Goal: Task Accomplishment & Management: Manage account settings

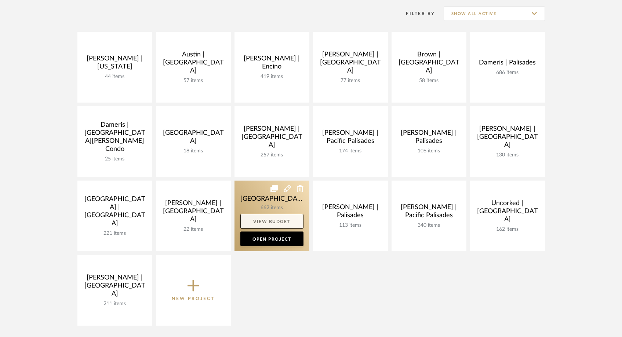
scroll to position [151, 0]
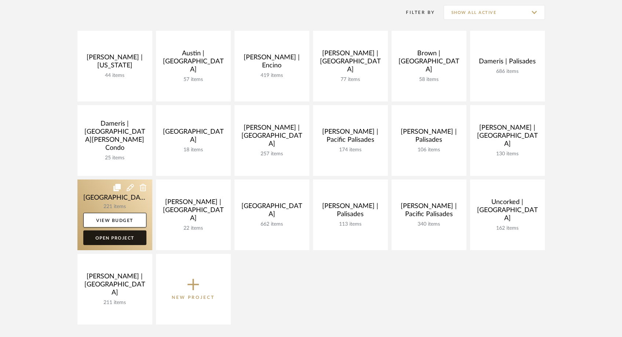
click at [129, 239] on link "Open Project" at bounding box center [114, 238] width 63 height 15
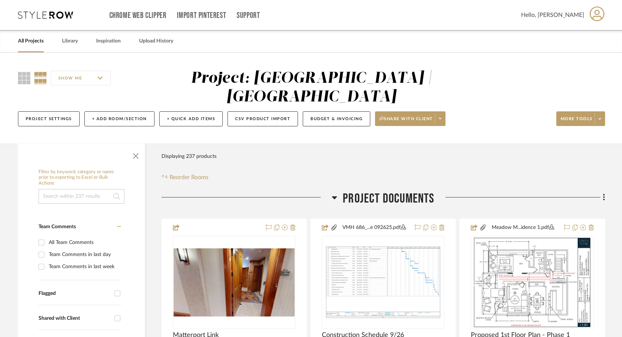
click at [77, 189] on input at bounding box center [82, 196] width 86 height 15
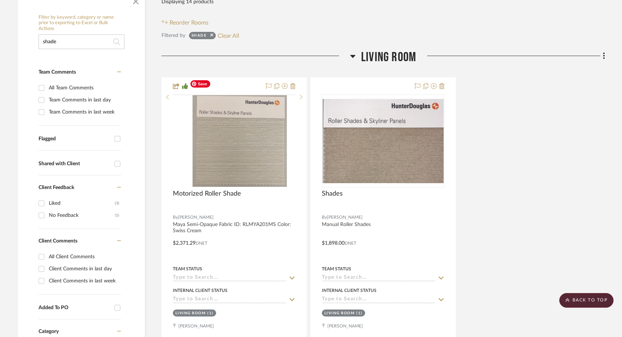
scroll to position [187, 0]
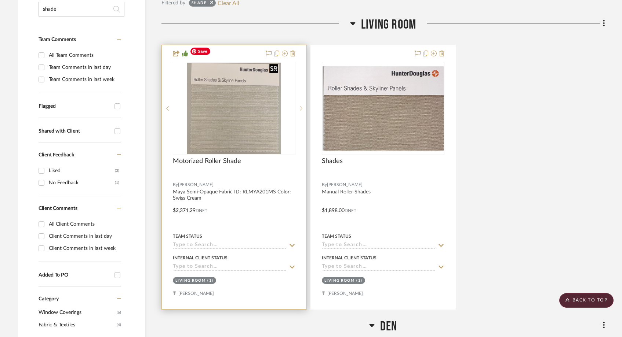
type input "shade"
click at [239, 125] on img "0" at bounding box center [234, 109] width 94 height 92
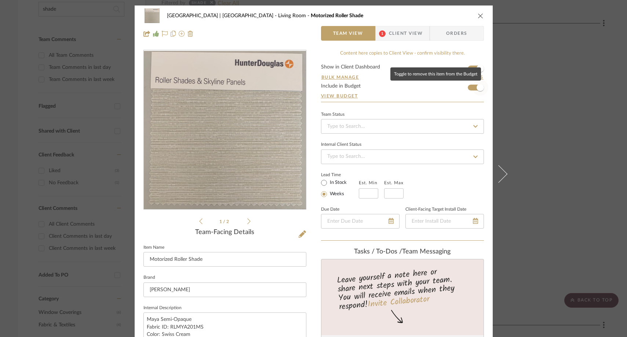
click at [477, 89] on span "button" at bounding box center [480, 87] width 7 height 7
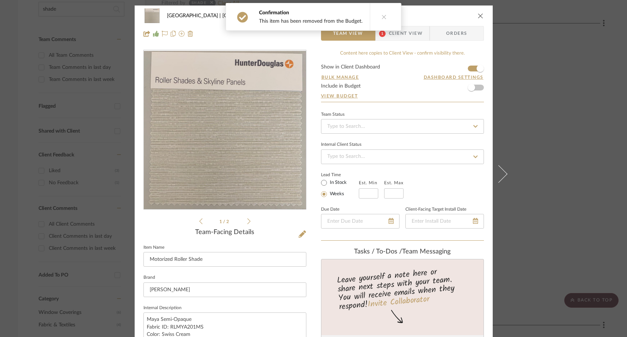
click at [478, 14] on icon "close" at bounding box center [481, 16] width 6 height 6
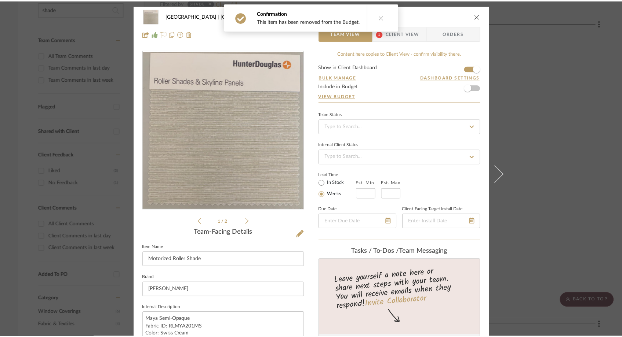
scroll to position [187, 0]
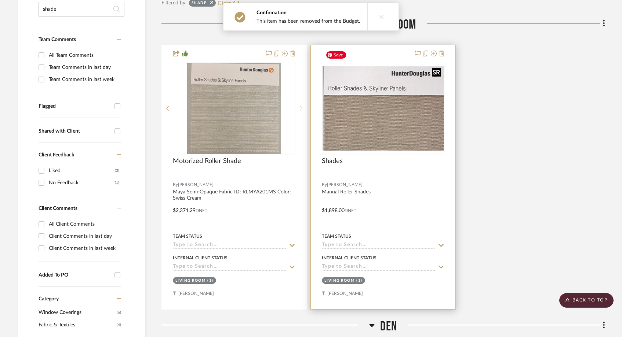
click at [377, 127] on img "0" at bounding box center [382, 108] width 121 height 84
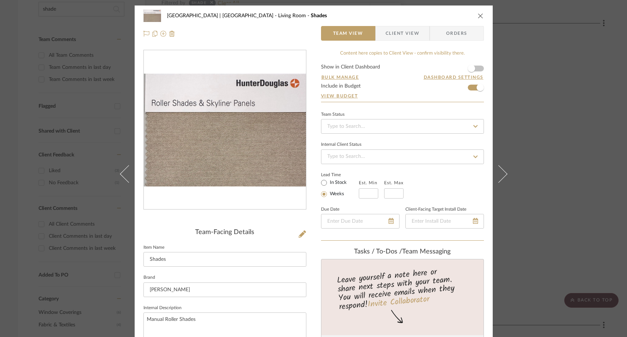
click at [552, 124] on div "Meadow Mountain | Vail Valley Living Room Shades Team View Client View Orders T…" at bounding box center [313, 168] width 627 height 337
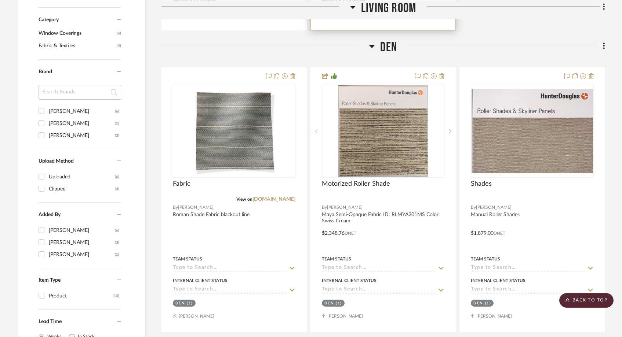
scroll to position [452, 0]
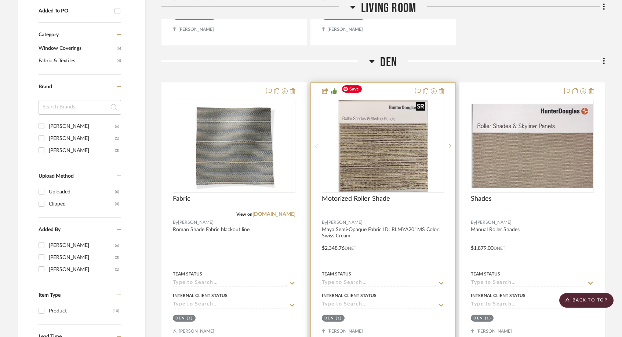
click at [0, 0] on img at bounding box center [0, 0] width 0 height 0
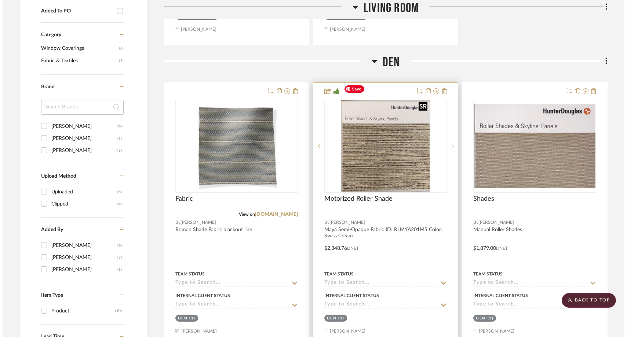
scroll to position [0, 0]
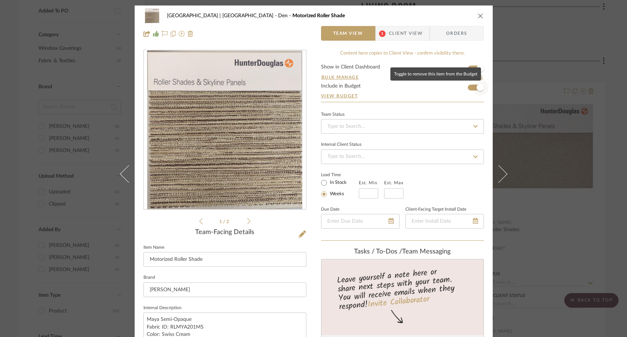
click at [475, 91] on span "button" at bounding box center [480, 88] width 16 height 16
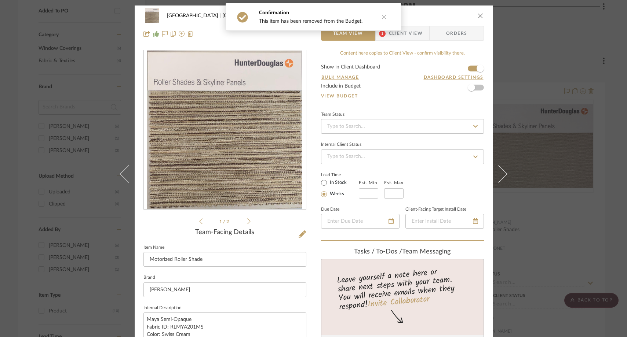
click at [479, 16] on icon "close" at bounding box center [481, 16] width 6 height 6
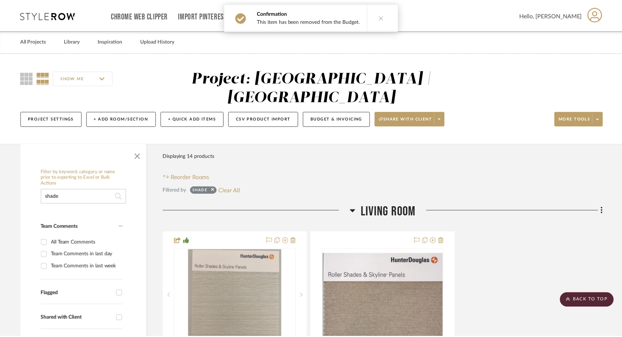
scroll to position [452, 0]
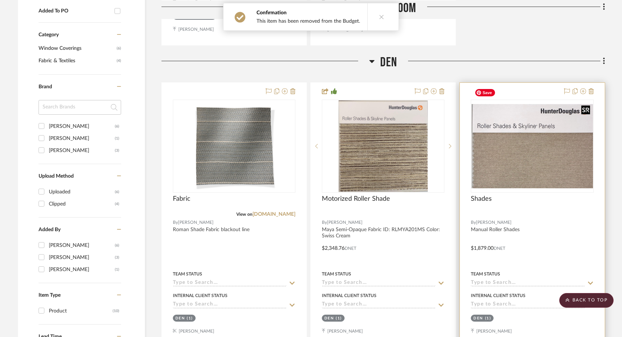
click at [0, 0] on img at bounding box center [0, 0] width 0 height 0
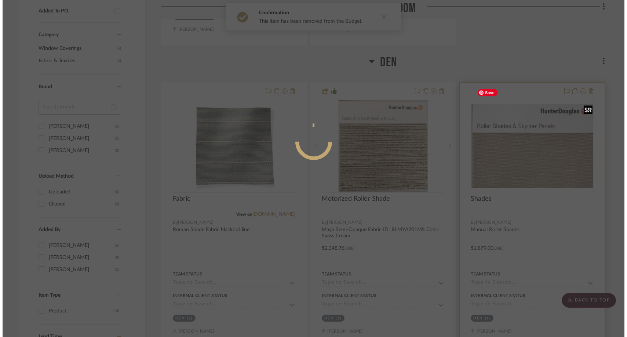
scroll to position [0, 0]
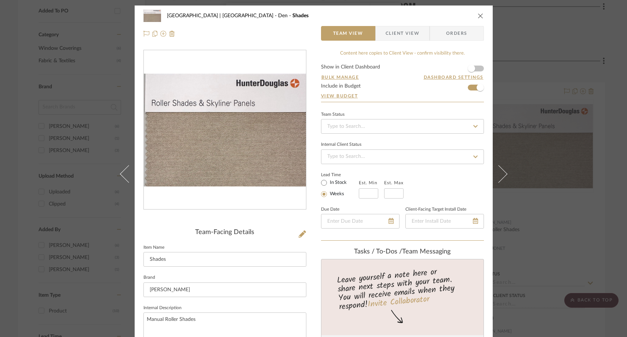
click at [543, 43] on div "Meadow Mountain | Vail Valley Den Shades Team View Client View Orders Team-Faci…" at bounding box center [313, 168] width 627 height 337
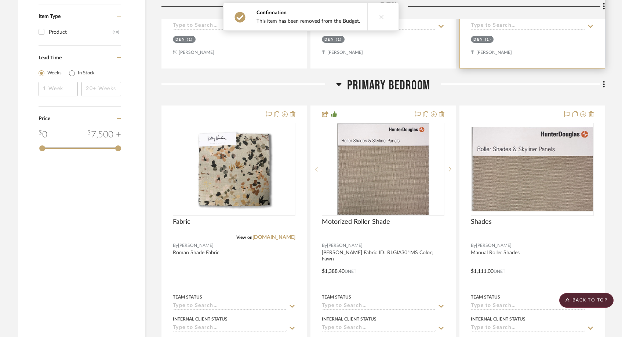
scroll to position [724, 0]
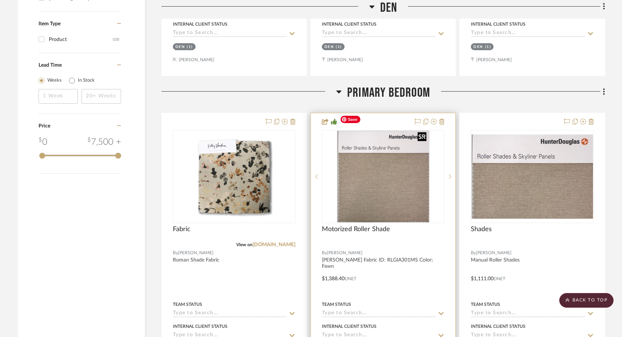
click at [424, 170] on img "0" at bounding box center [383, 177] width 92 height 92
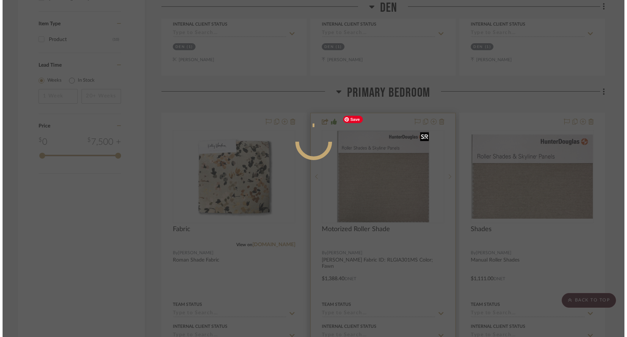
scroll to position [0, 0]
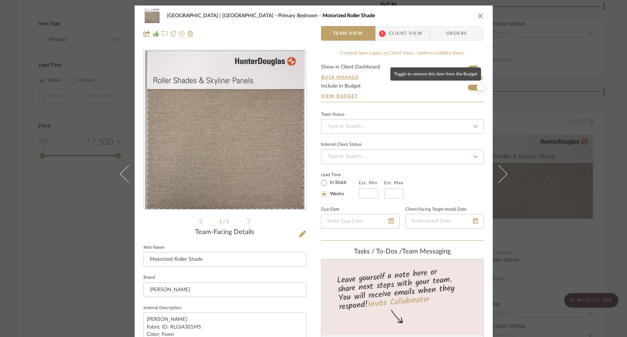
click at [477, 88] on span "button" at bounding box center [480, 87] width 7 height 7
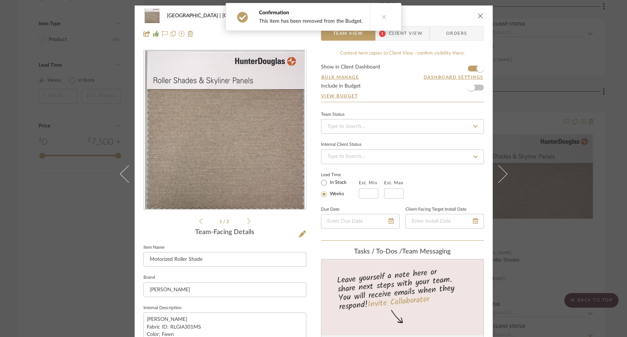
click at [544, 72] on div "Meadow Mountain | Vail Valley Primary Bedroom Motorized Roller Shade Team View …" at bounding box center [313, 168] width 627 height 337
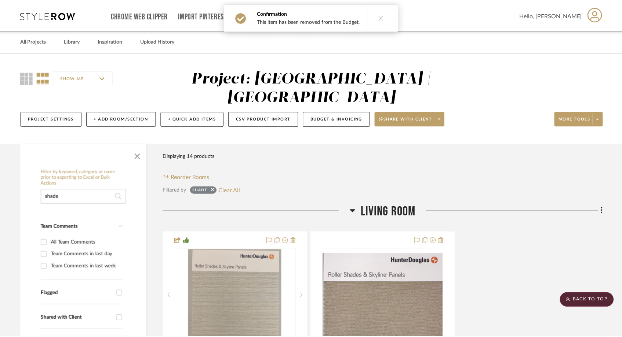
scroll to position [724, 0]
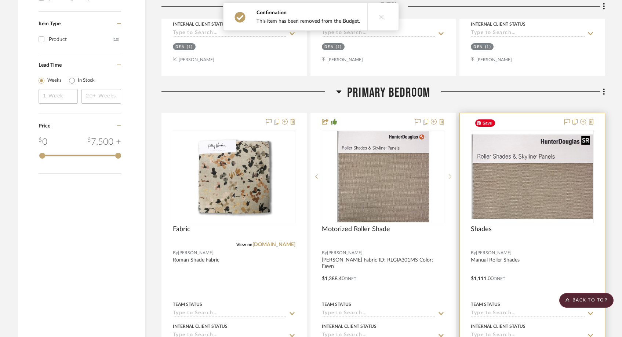
click at [543, 151] on img "0" at bounding box center [531, 177] width 121 height 84
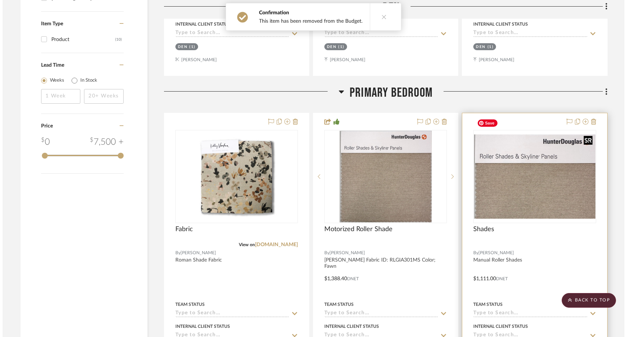
scroll to position [0, 0]
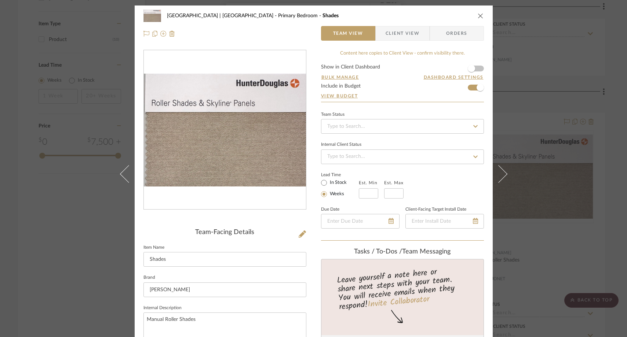
click at [550, 47] on div "Meadow Mountain | Vail Valley Primary Bedroom Shades Team View Client View Orde…" at bounding box center [313, 168] width 627 height 337
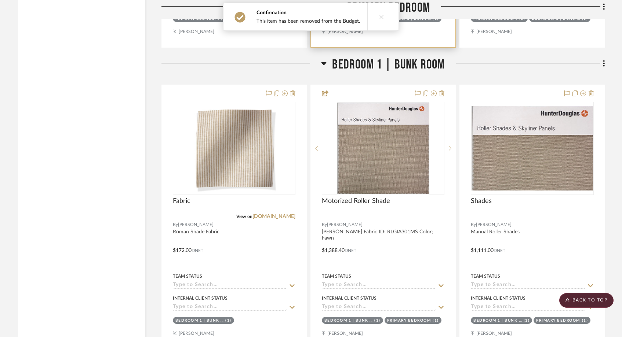
scroll to position [1054, 0]
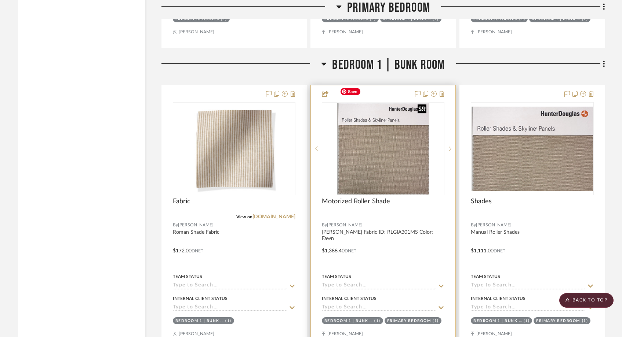
click at [405, 139] on img "0" at bounding box center [383, 149] width 92 height 92
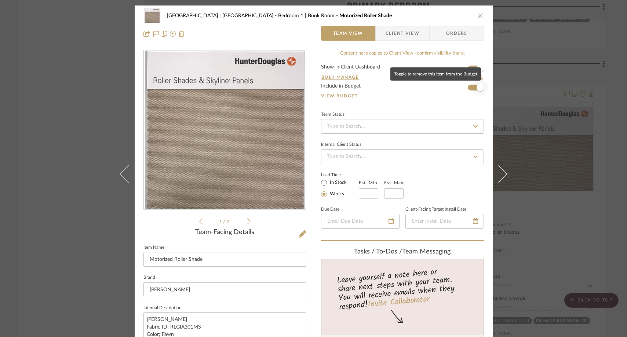
click at [477, 89] on span "button" at bounding box center [480, 87] width 7 height 7
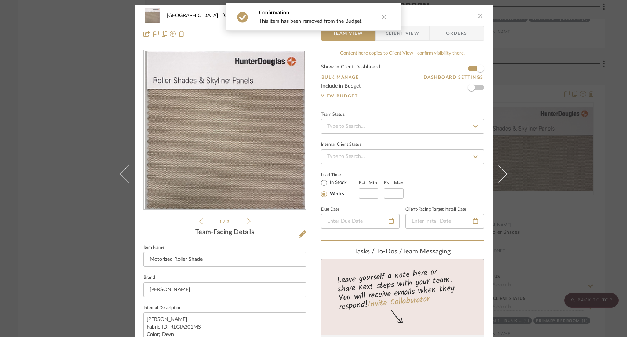
click at [555, 66] on div "Meadow Mountain | Vail Valley Bedroom 1 | Bunk Room Motorized Roller Shade Team…" at bounding box center [313, 168] width 627 height 337
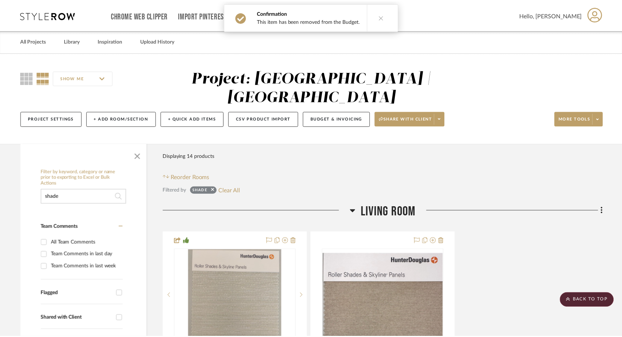
scroll to position [1054, 0]
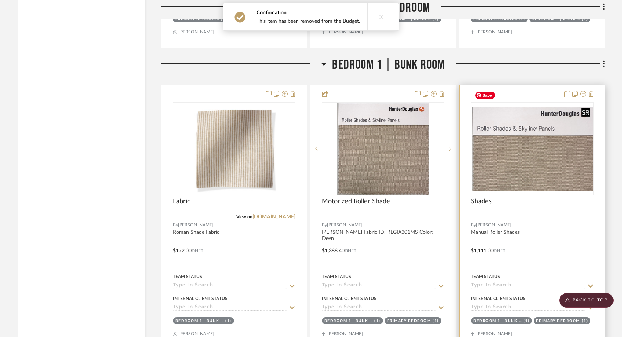
click at [0, 0] on img at bounding box center [0, 0] width 0 height 0
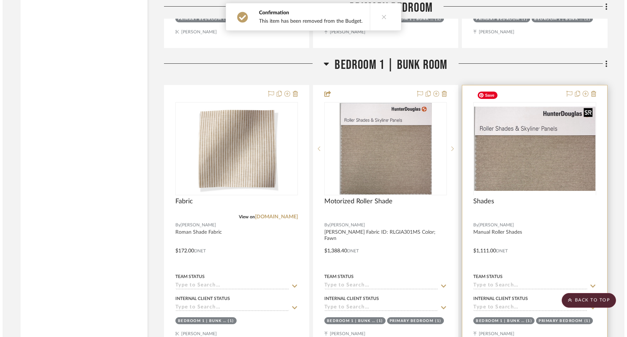
scroll to position [0, 0]
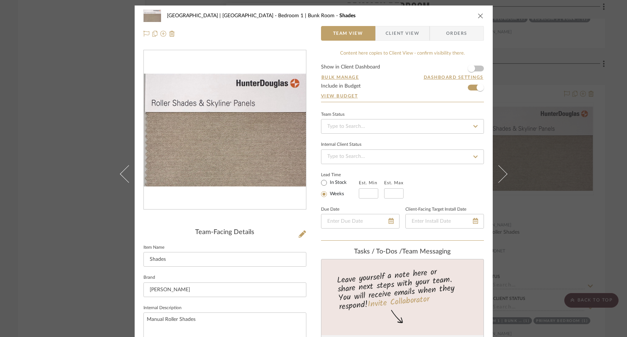
click at [535, 62] on div "Meadow Mountain | Vail Valley Bedroom 1 | Bunk Room Shades Team View Client Vie…" at bounding box center [313, 168] width 627 height 337
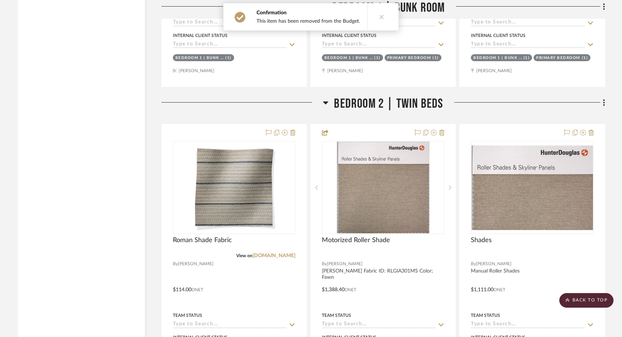
scroll to position [1393, 0]
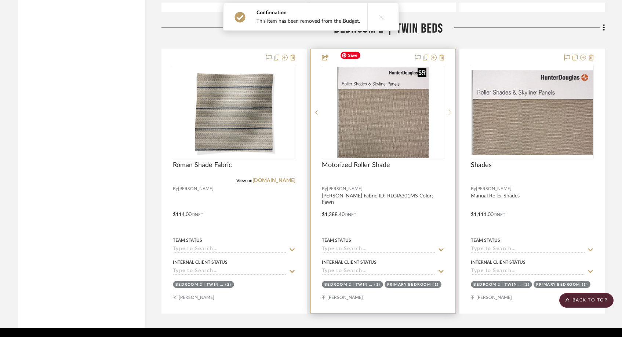
click at [0, 0] on img at bounding box center [0, 0] width 0 height 0
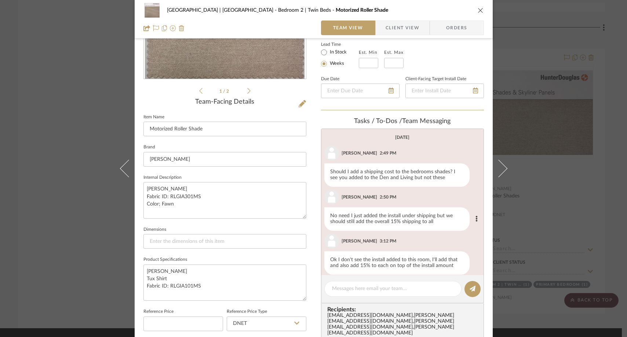
scroll to position [0, 0]
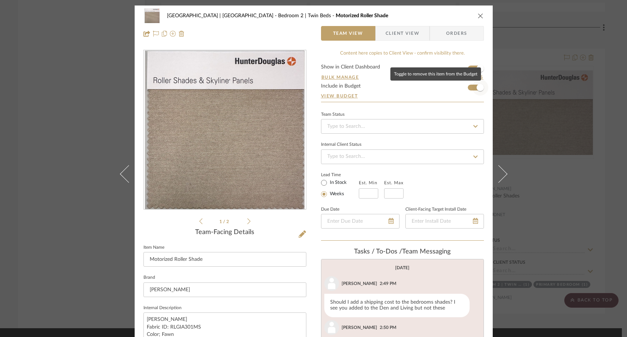
click at [477, 88] on span "button" at bounding box center [480, 87] width 7 height 7
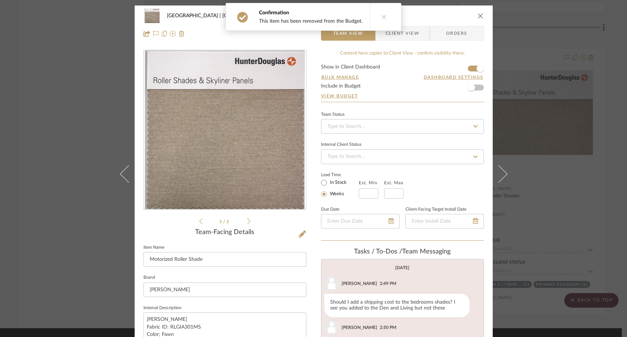
click at [475, 11] on div "Meadow Mountain | Vail Valley Bedroom 2 | Twin Beds Motorized Roller Shade" at bounding box center [313, 15] width 340 height 15
click at [478, 15] on icon "close" at bounding box center [481, 16] width 6 height 6
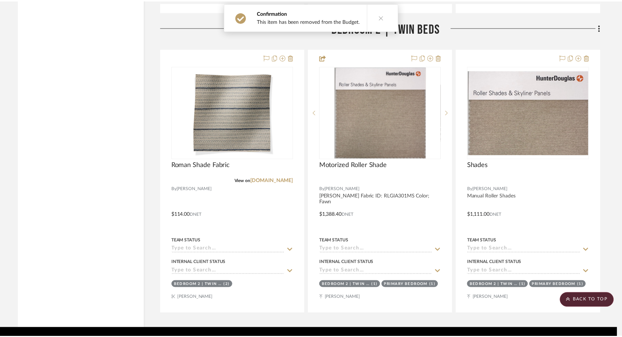
scroll to position [1393, 0]
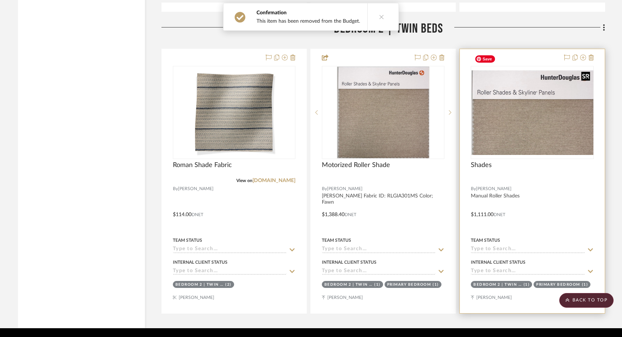
click at [500, 98] on img "0" at bounding box center [531, 112] width 121 height 85
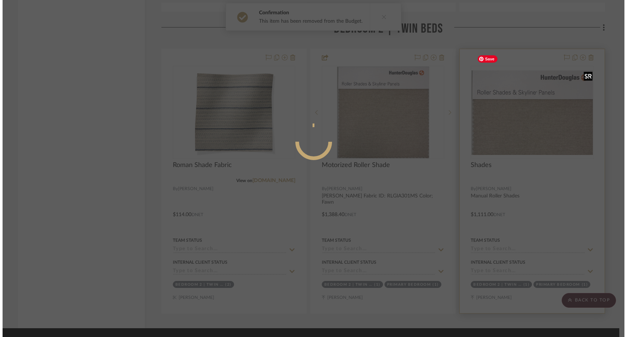
scroll to position [0, 0]
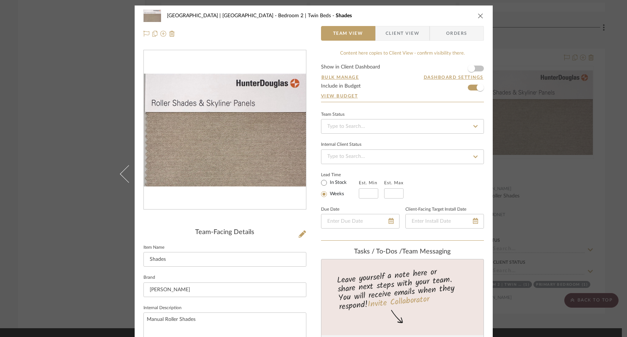
click at [478, 18] on icon "close" at bounding box center [481, 16] width 6 height 6
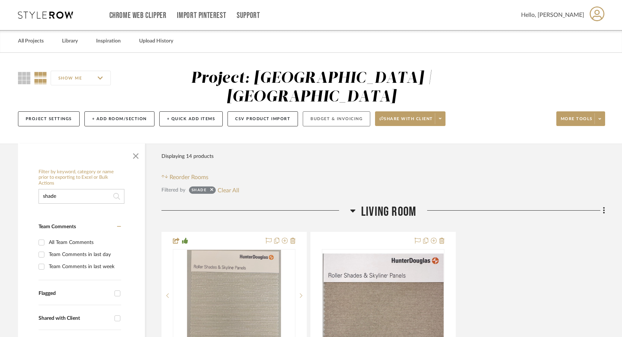
click at [349, 112] on button "Budget & Invoicing" at bounding box center [336, 119] width 67 height 15
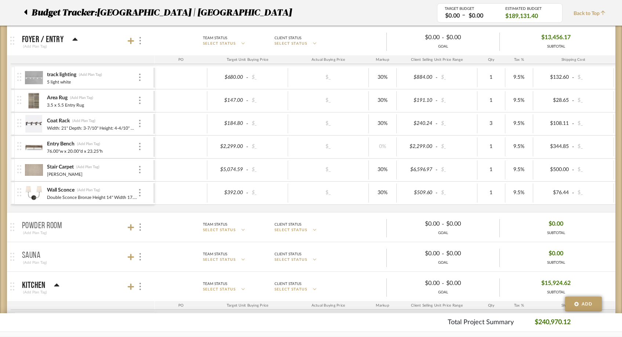
scroll to position [169, 0]
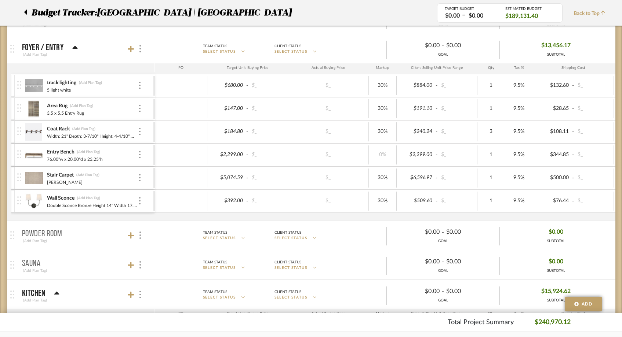
click at [13, 174] on div at bounding box center [13, 178] width 4 height 22
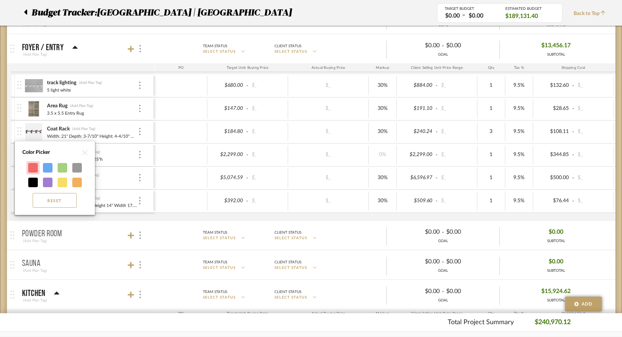
click at [31, 170] on div at bounding box center [33, 168] width 10 height 10
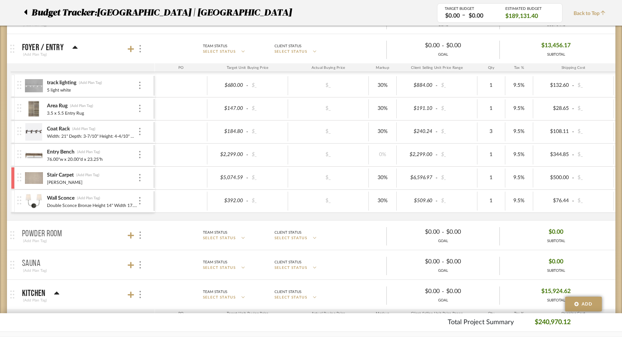
click at [13, 199] on div at bounding box center [13, 201] width 4 height 22
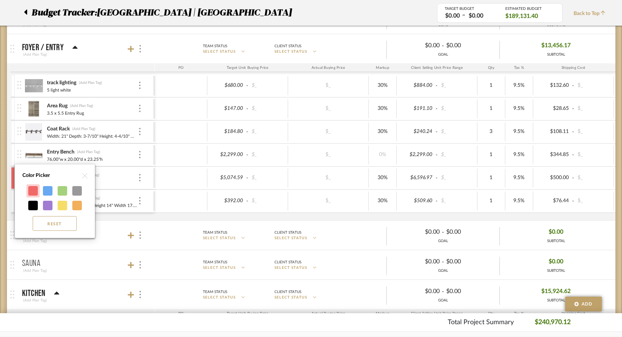
click at [31, 191] on div at bounding box center [33, 191] width 10 height 10
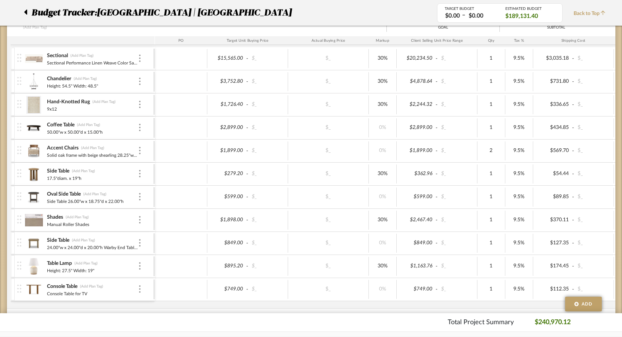
scroll to position [765, 0]
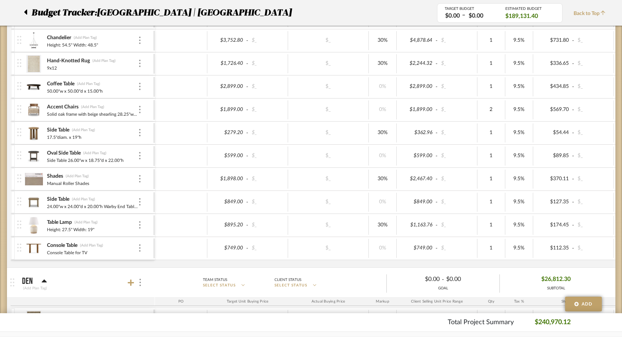
click at [12, 176] on div at bounding box center [13, 179] width 4 height 22
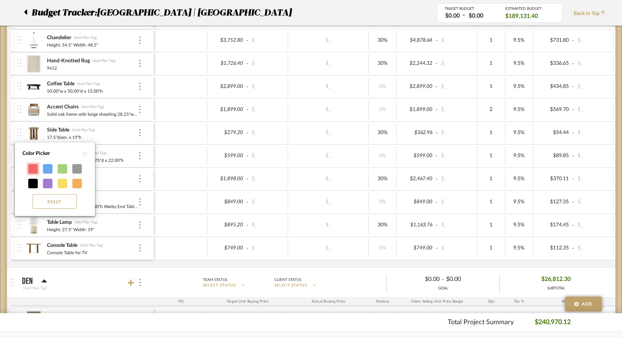
click at [32, 168] on div at bounding box center [33, 169] width 10 height 10
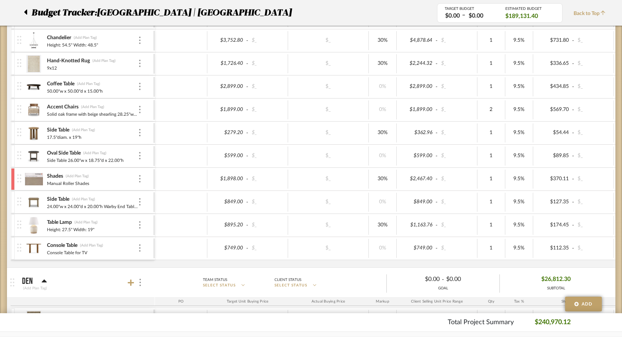
click at [12, 245] on div at bounding box center [13, 249] width 4 height 22
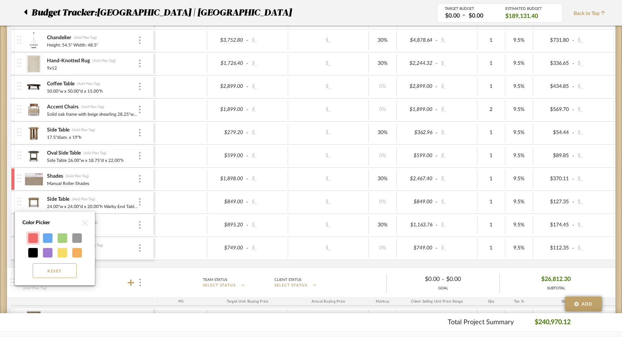
click at [34, 236] on div at bounding box center [33, 239] width 10 height 10
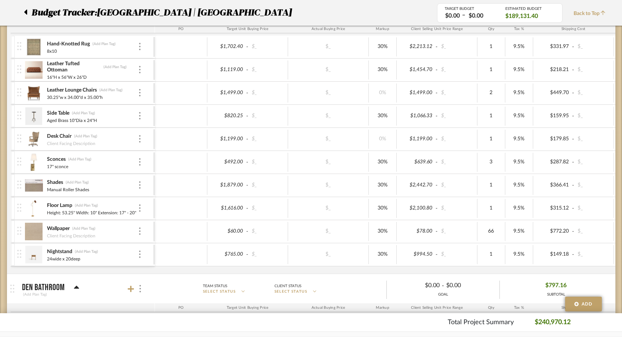
scroll to position [1064, 0]
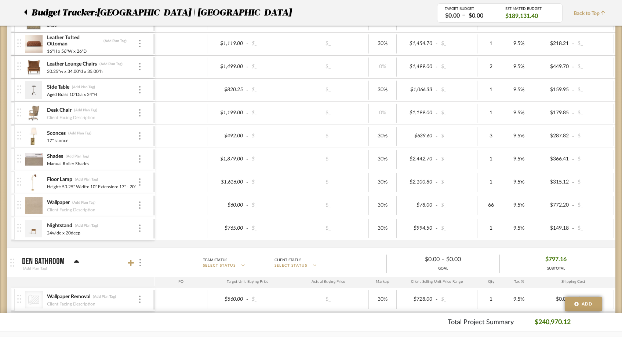
click at [12, 158] on div at bounding box center [13, 160] width 4 height 22
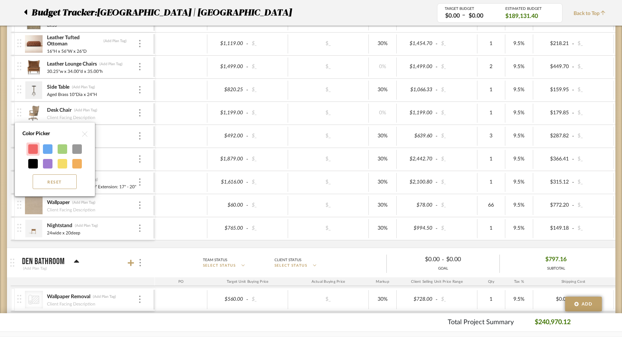
click at [32, 148] on div at bounding box center [33, 150] width 10 height 10
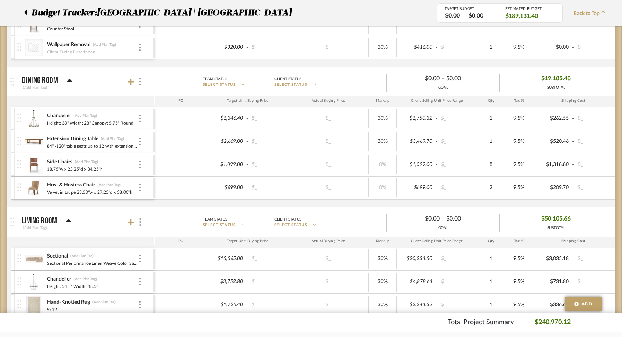
scroll to position [0, 0]
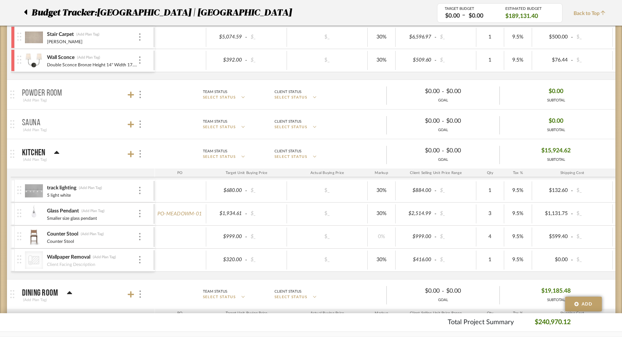
click at [12, 261] on div at bounding box center [13, 260] width 4 height 22
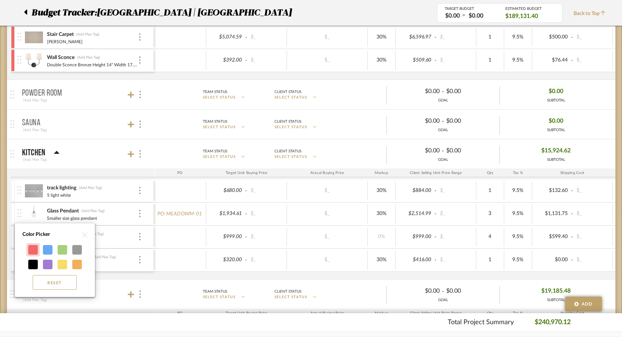
click at [30, 248] on div at bounding box center [33, 250] width 10 height 10
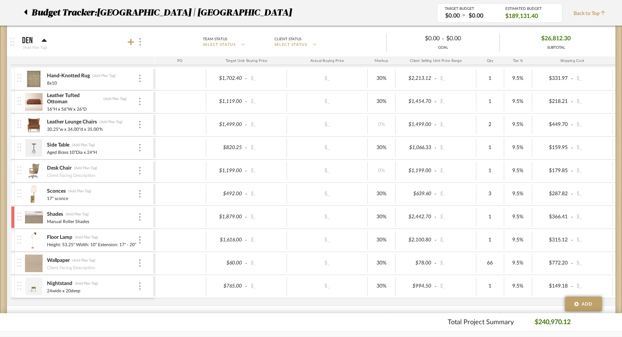
click at [14, 262] on div at bounding box center [13, 264] width 4 height 22
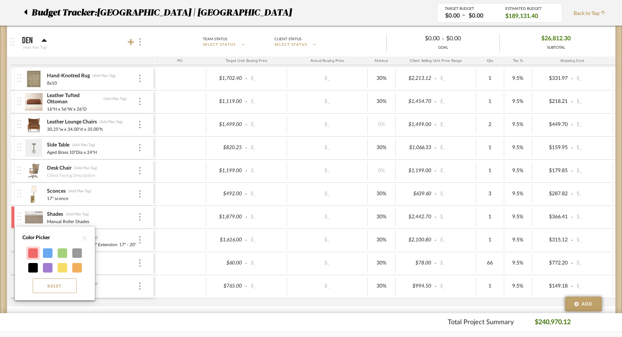
click at [31, 254] on div at bounding box center [33, 254] width 10 height 10
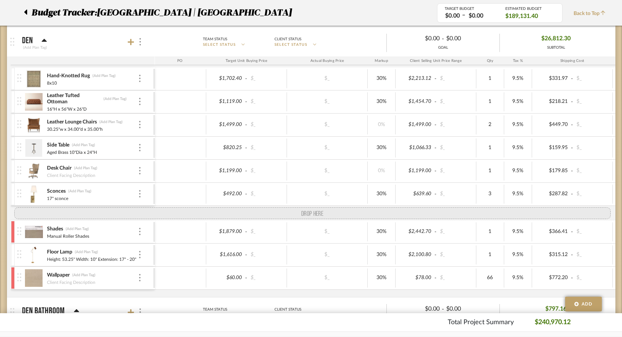
drag, startPoint x: 19, startPoint y: 286, endPoint x: 28, endPoint y: 216, distance: 70.6
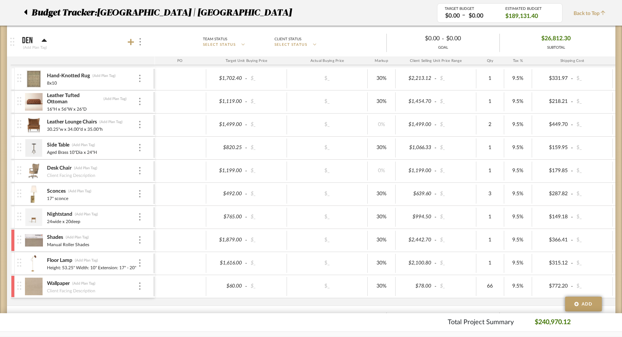
click at [36, 196] on img at bounding box center [34, 195] width 18 height 18
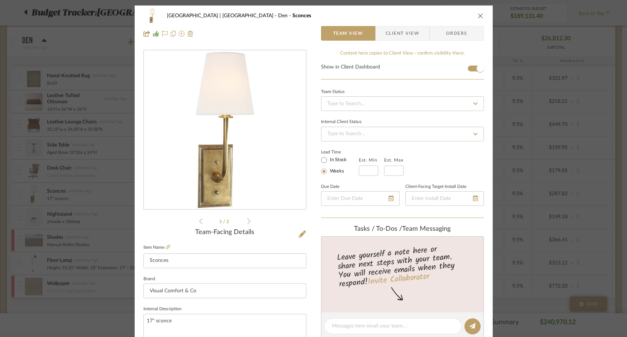
click at [480, 16] on icon "close" at bounding box center [481, 16] width 6 height 6
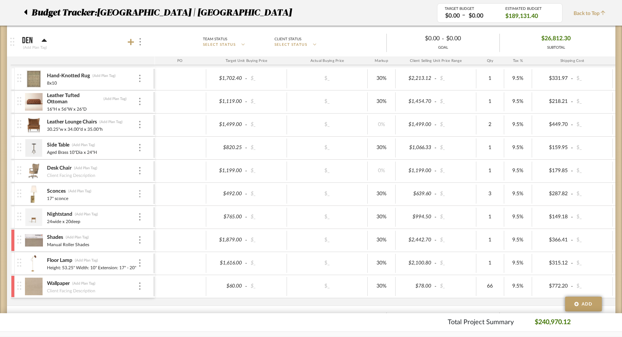
click at [138, 193] on div at bounding box center [140, 194] width 4 height 8
click at [153, 253] on button "Remove Item" at bounding box center [171, 249] width 66 height 18
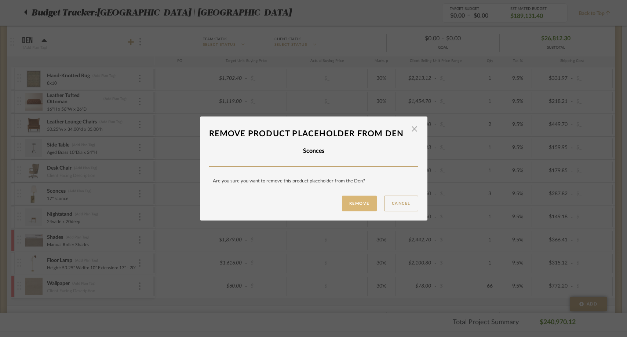
click at [364, 209] on button "Remove" at bounding box center [359, 204] width 35 height 16
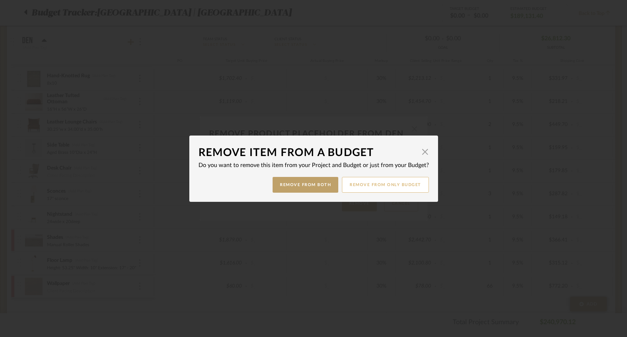
click at [382, 186] on button "Remove from only Budget" at bounding box center [385, 185] width 87 height 16
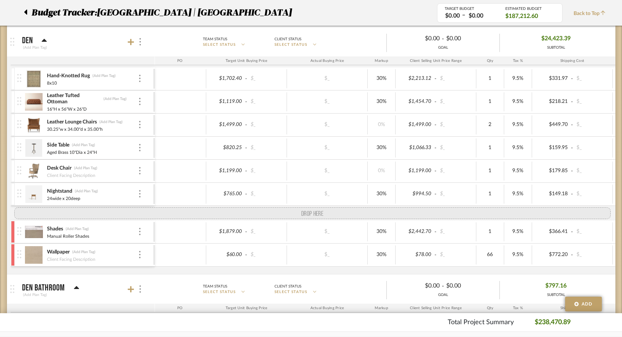
drag, startPoint x: 21, startPoint y: 239, endPoint x: 20, endPoint y: 215, distance: 24.2
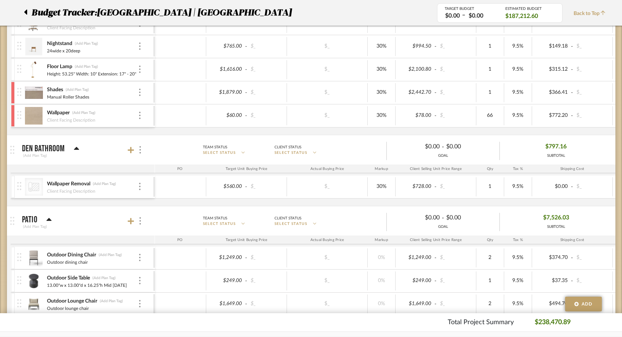
scroll to position [1183, 0]
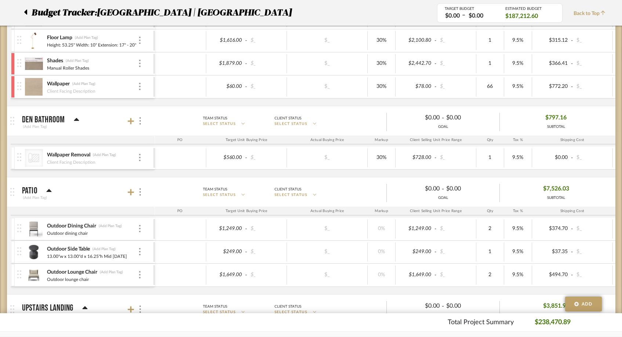
click at [11, 160] on div at bounding box center [13, 158] width 4 height 22
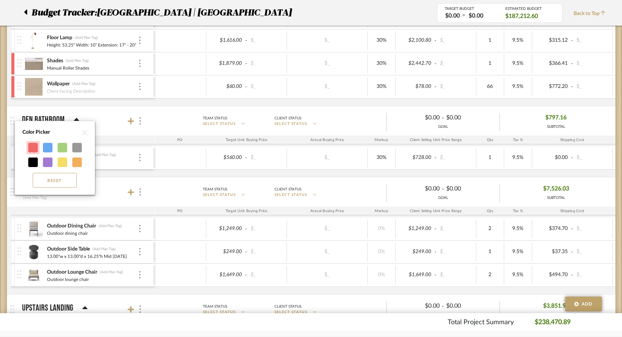
click at [33, 144] on div at bounding box center [33, 148] width 10 height 10
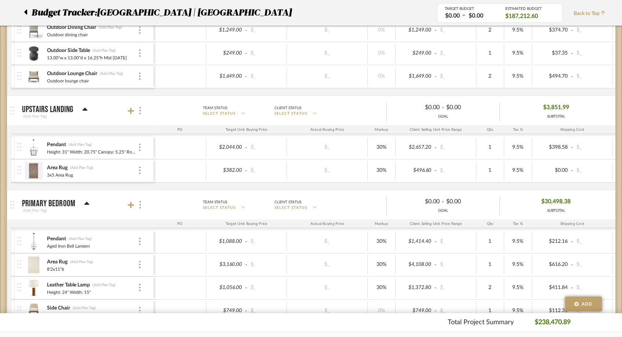
scroll to position [1381, 0]
click at [12, 168] on div at bounding box center [13, 171] width 4 height 22
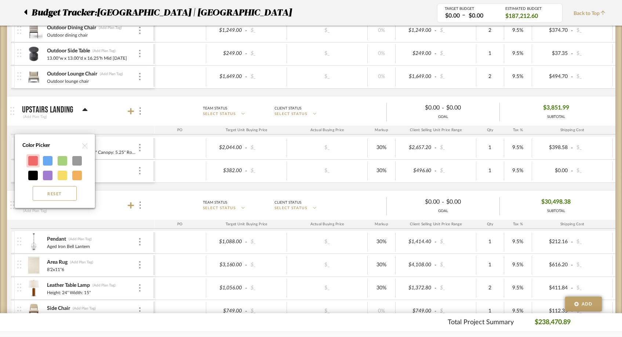
click at [32, 163] on div at bounding box center [33, 161] width 10 height 10
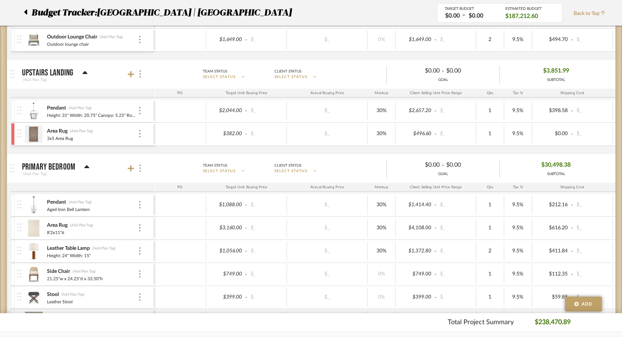
scroll to position [1426, 0]
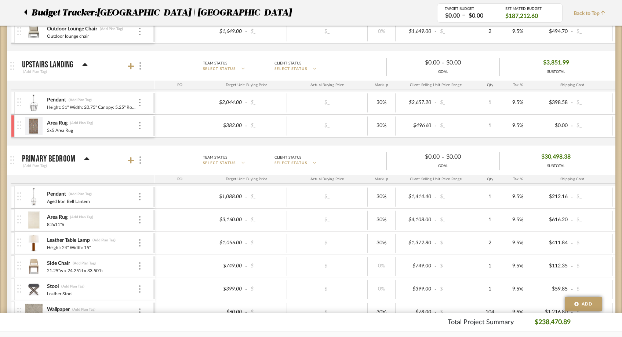
click at [31, 124] on img at bounding box center [34, 126] width 18 height 18
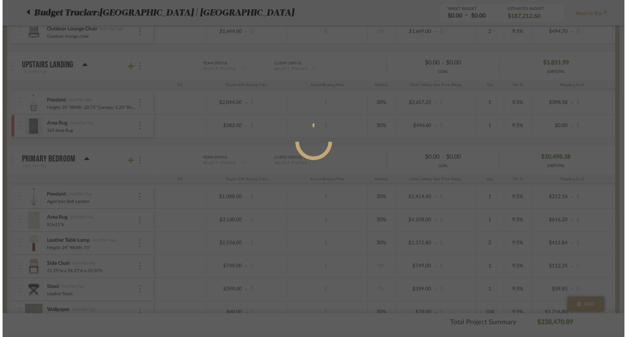
scroll to position [0, 0]
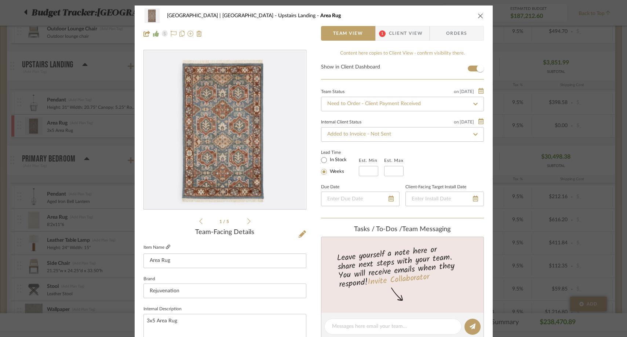
click at [166, 247] on icon at bounding box center [168, 247] width 4 height 4
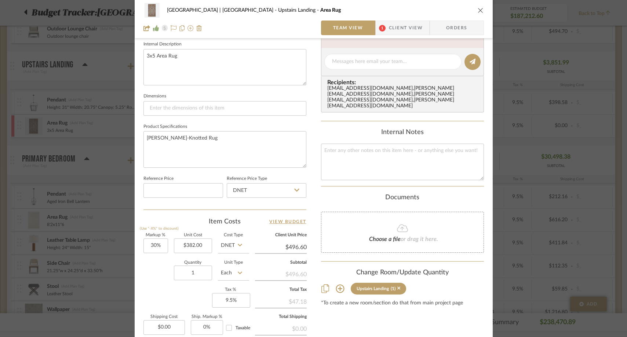
scroll to position [298, 0]
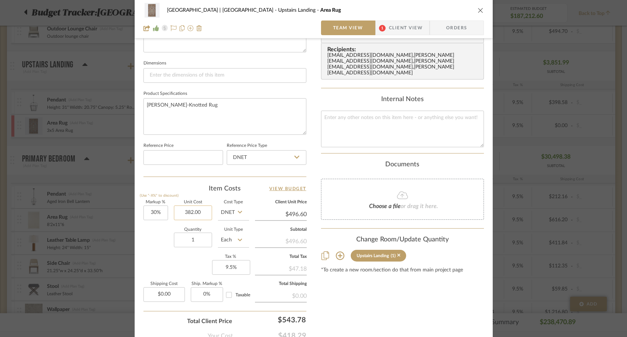
click at [200, 211] on input "382.00" at bounding box center [193, 213] width 38 height 15
type input "$390.40"
click at [150, 252] on div "Quantity 1 Unit Type Each" at bounding box center [196, 241] width 106 height 26
type input "$507.52"
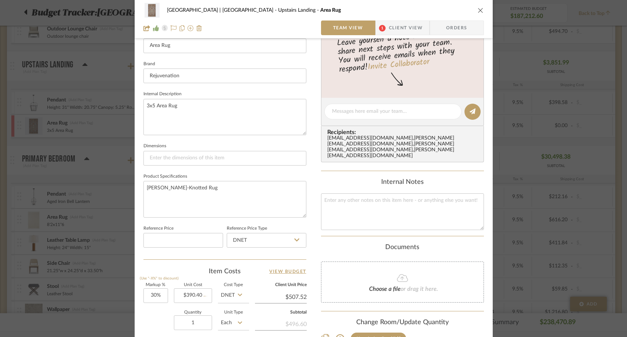
scroll to position [198, 0]
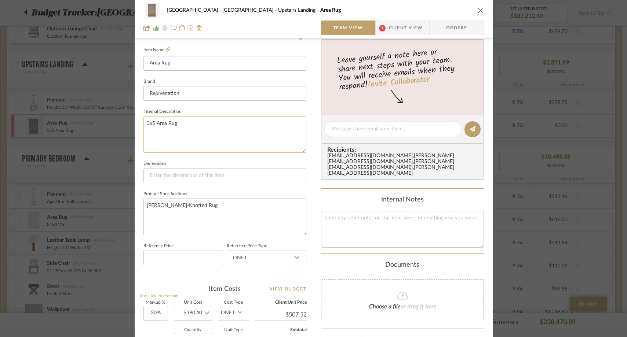
click at [184, 125] on textarea "3x5 Area Rug" at bounding box center [224, 135] width 163 height 36
type textarea "3x5 Area Rug, includes rug pad"
click at [317, 191] on div "Meadow Mountain | Vail Valley Upstairs Landing Area Rug Team View 1 Client View…" at bounding box center [314, 147] width 358 height 678
click at [478, 11] on icon "close" at bounding box center [481, 10] width 6 height 6
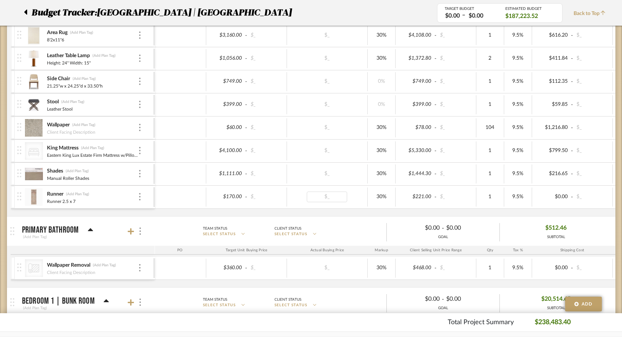
scroll to position [1629, 0]
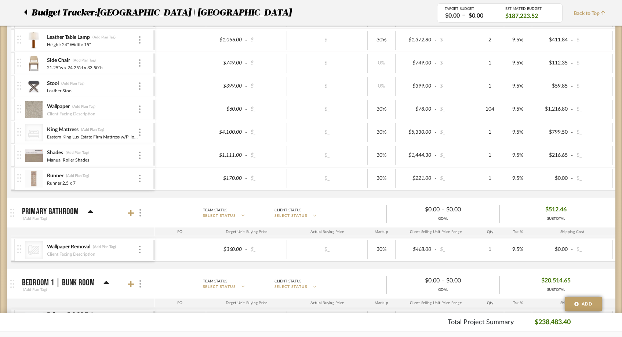
click at [12, 179] on div at bounding box center [13, 179] width 4 height 22
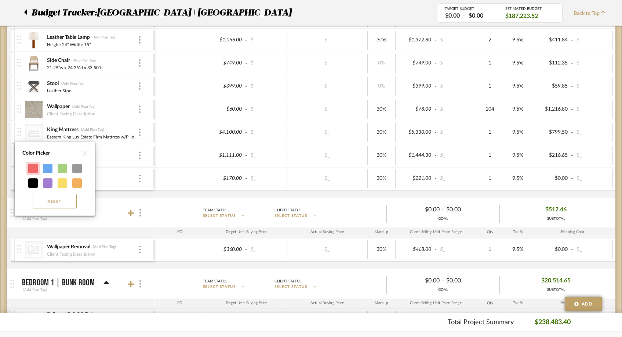
click at [32, 171] on div at bounding box center [33, 169] width 10 height 10
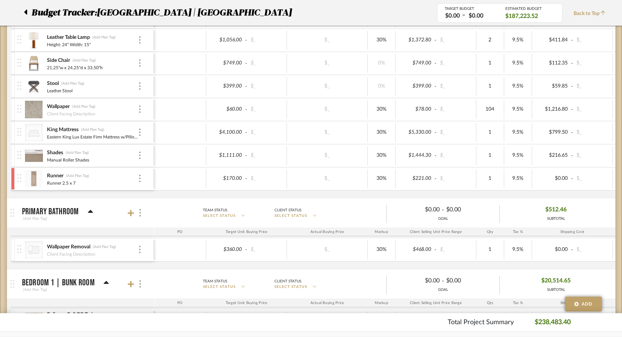
click at [11, 157] on div at bounding box center [13, 156] width 4 height 22
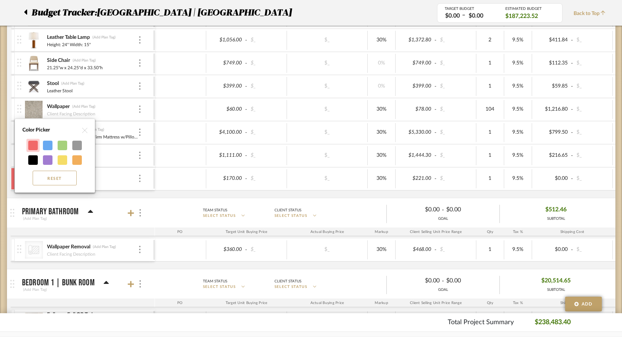
click at [33, 146] on div at bounding box center [33, 146] width 10 height 10
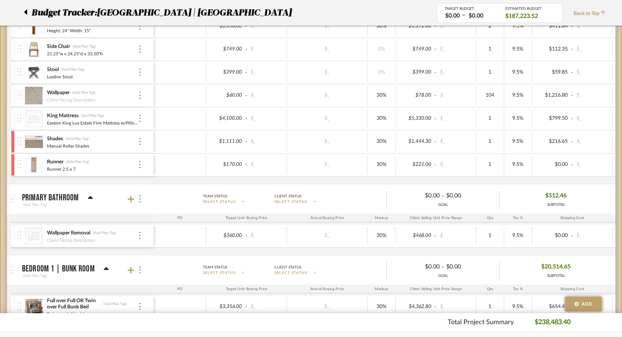
scroll to position [1647, 0]
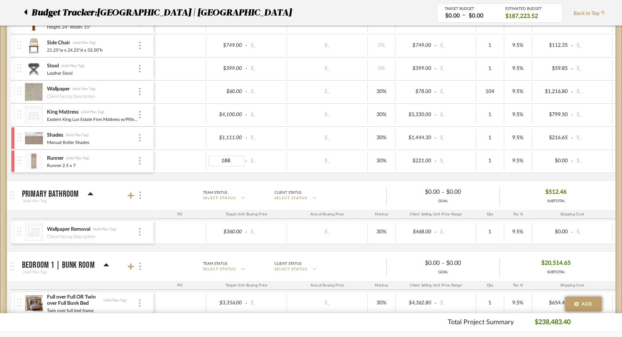
type input "188.2"
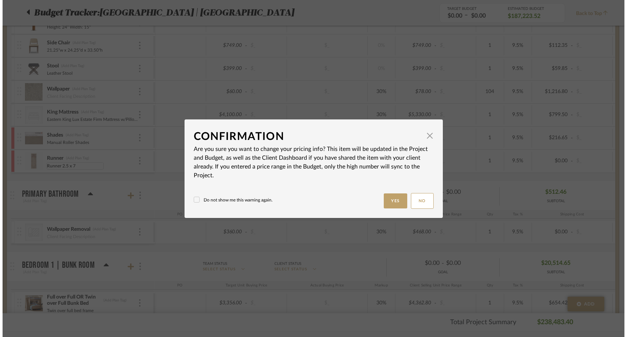
scroll to position [0, 0]
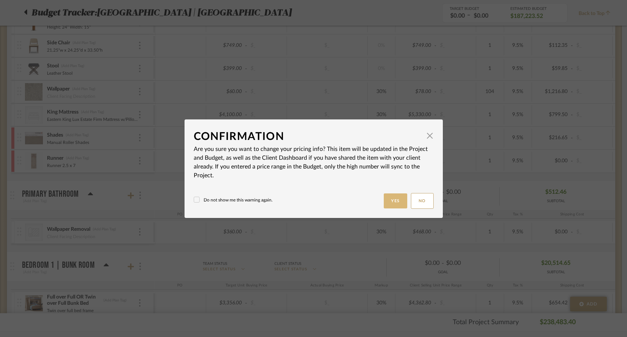
click at [393, 201] on button "Yes" at bounding box center [395, 201] width 23 height 15
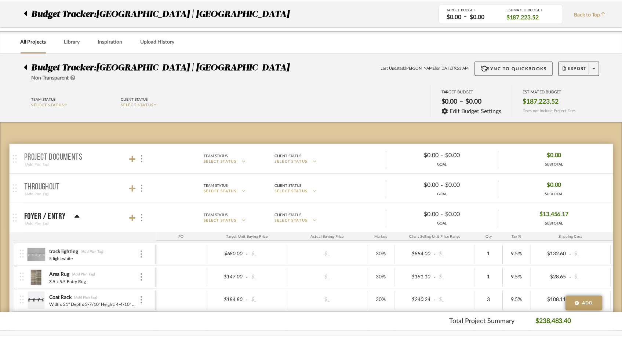
scroll to position [1647, 0]
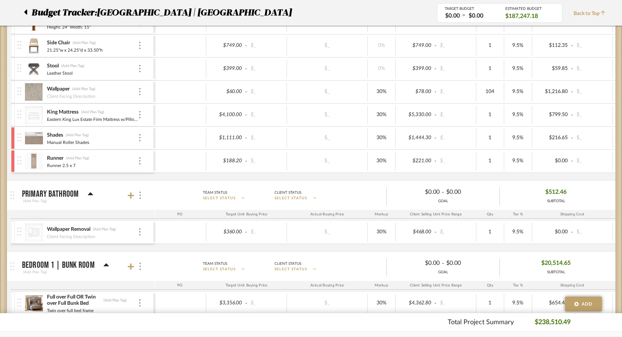
click at [77, 165] on div "Runner 2.5 x 7" at bounding box center [92, 165] width 91 height 6
type input "Runner 2.5 x 7, includes rug pad"
click at [138, 176] on div "Pendant (Add Plan Tag) Aged Iron Bell Lantern $1,088.00 - $_ $_ 30% $1,414.40 -…" at bounding box center [389, 72] width 759 height 215
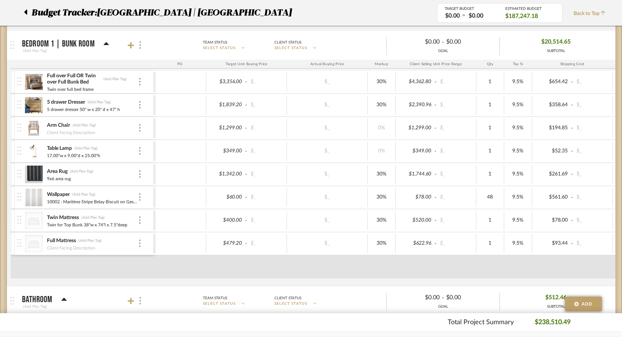
scroll to position [1879, 0]
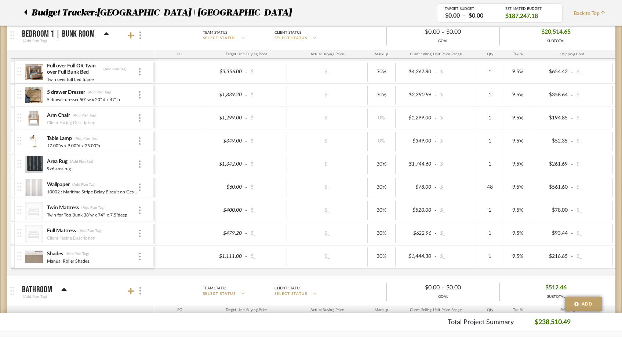
click at [12, 208] on div at bounding box center [13, 211] width 4 height 22
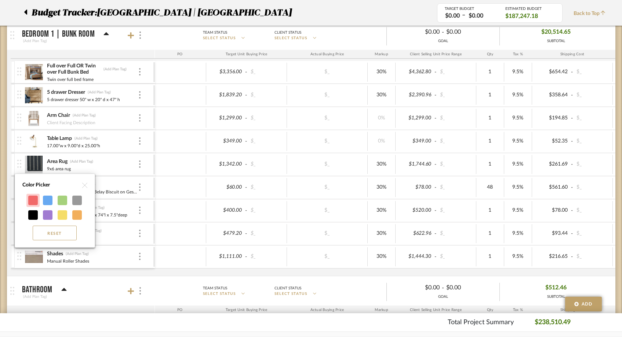
click at [34, 198] on div at bounding box center [33, 201] width 10 height 10
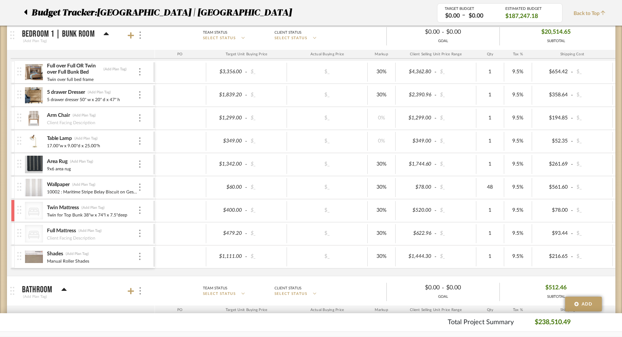
click at [11, 226] on div at bounding box center [13, 234] width 4 height 22
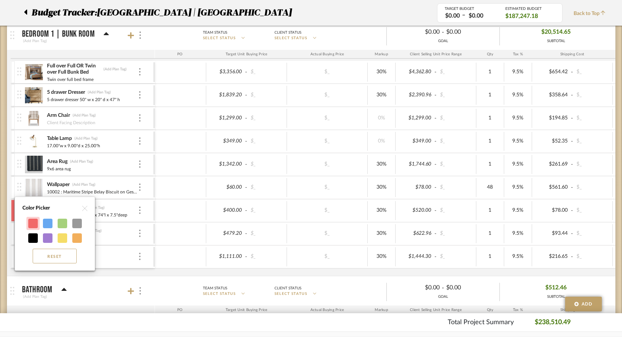
click at [32, 222] on div at bounding box center [33, 224] width 10 height 10
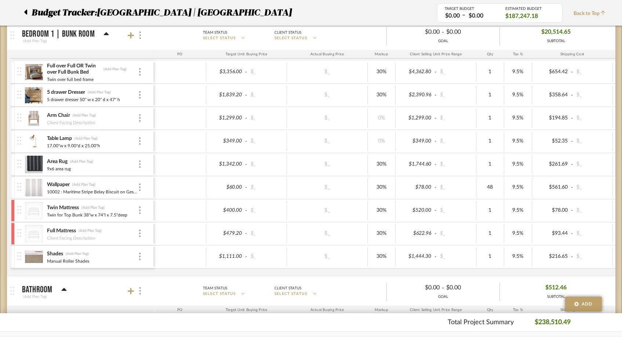
click at [13, 255] on div at bounding box center [13, 257] width 4 height 22
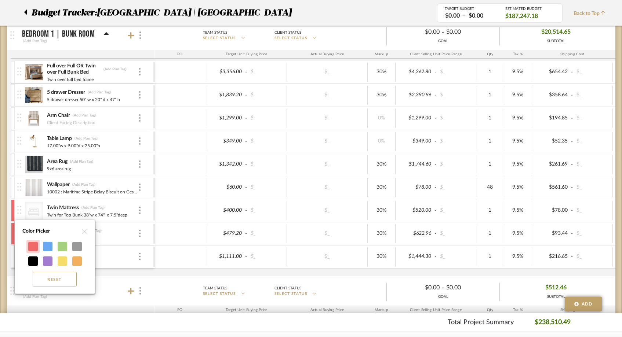
click at [34, 247] on div at bounding box center [33, 247] width 10 height 10
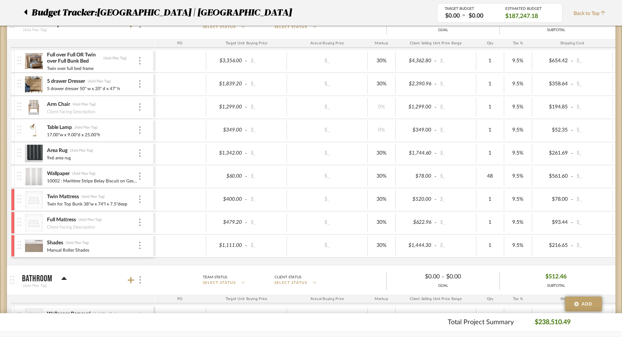
scroll to position [1905, 0]
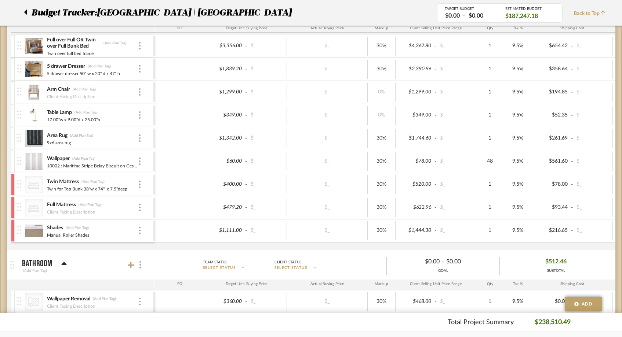
click at [13, 156] on div at bounding box center [13, 162] width 4 height 22
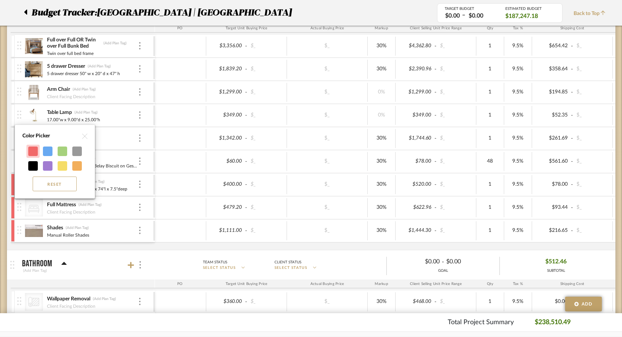
click at [31, 150] on div at bounding box center [33, 152] width 10 height 10
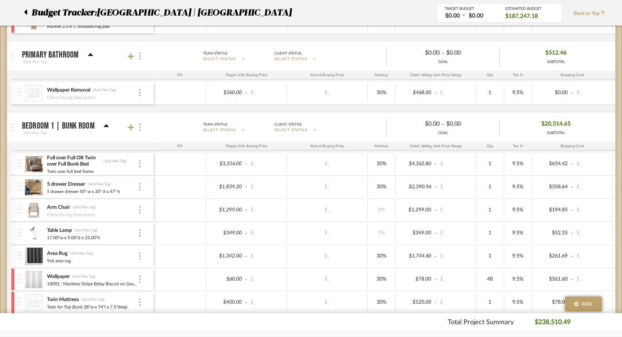
scroll to position [1780, 0]
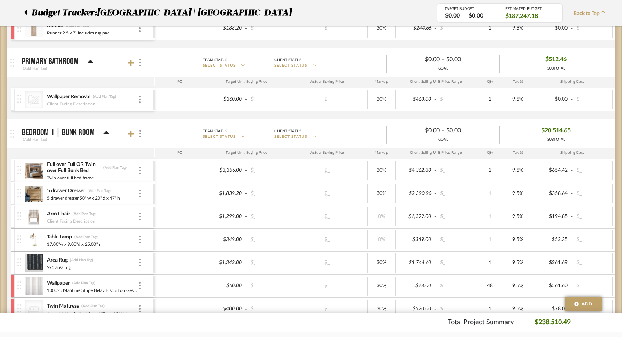
click at [12, 94] on div at bounding box center [13, 100] width 4 height 22
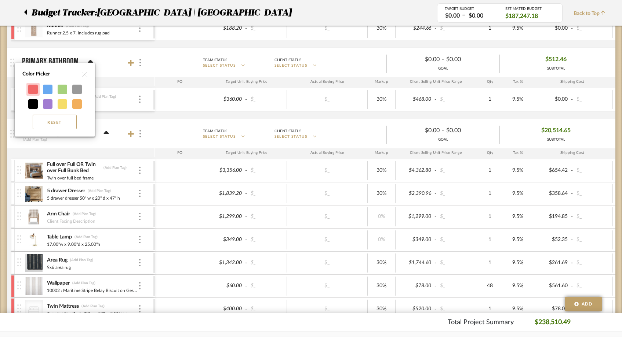
click at [32, 90] on div at bounding box center [33, 90] width 10 height 10
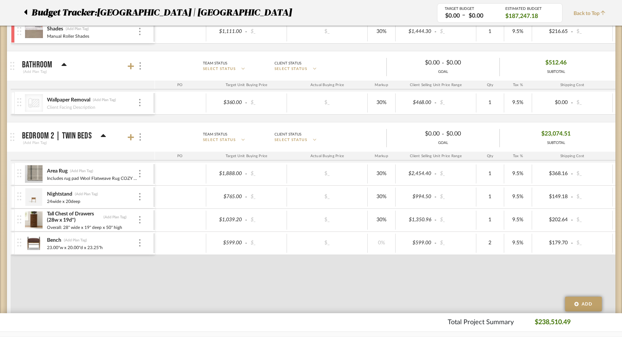
scroll to position [2117, 0]
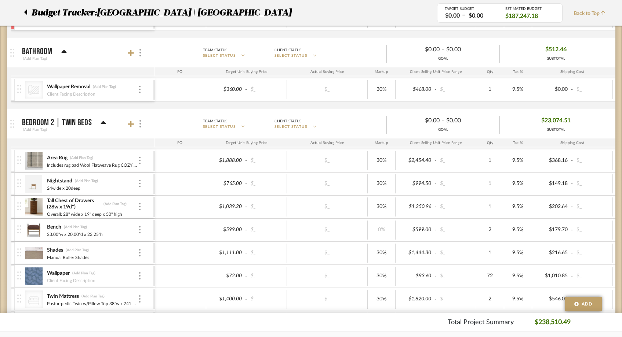
click at [12, 84] on div at bounding box center [13, 90] width 4 height 22
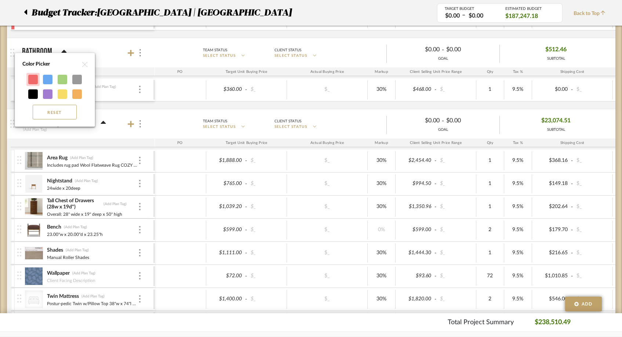
click at [33, 79] on div at bounding box center [33, 80] width 10 height 10
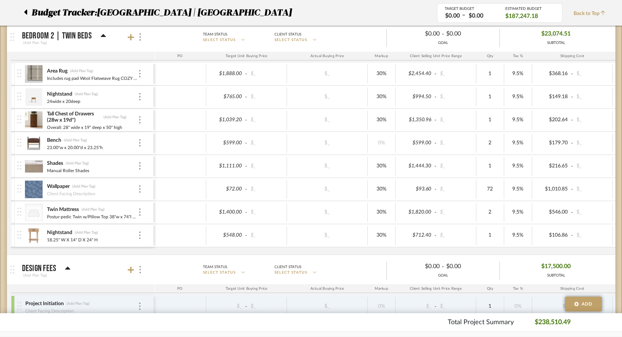
scroll to position [2233, 0]
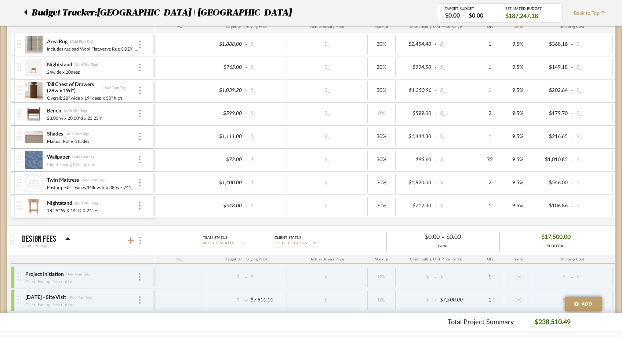
click at [12, 136] on div at bounding box center [13, 137] width 4 height 22
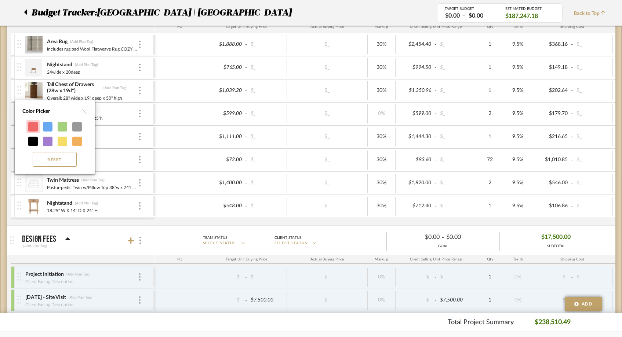
click at [30, 129] on div at bounding box center [33, 127] width 10 height 10
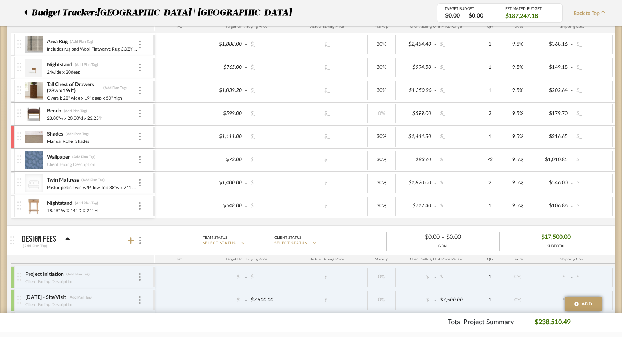
click at [12, 158] on div at bounding box center [13, 160] width 4 height 22
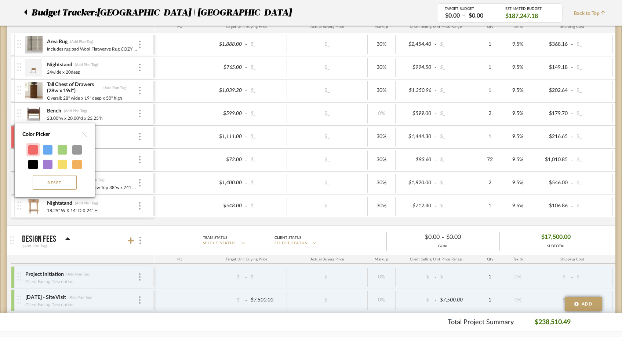
click at [32, 150] on div at bounding box center [33, 150] width 10 height 10
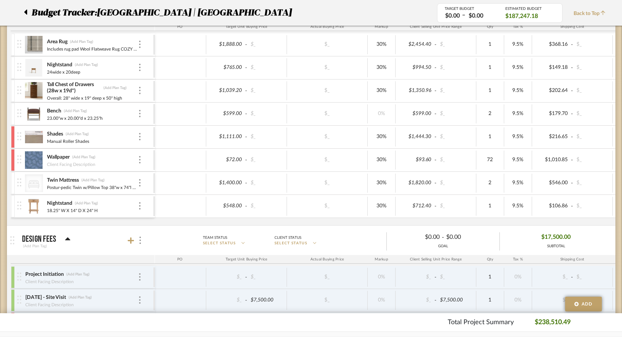
click at [13, 182] on div at bounding box center [13, 183] width 4 height 22
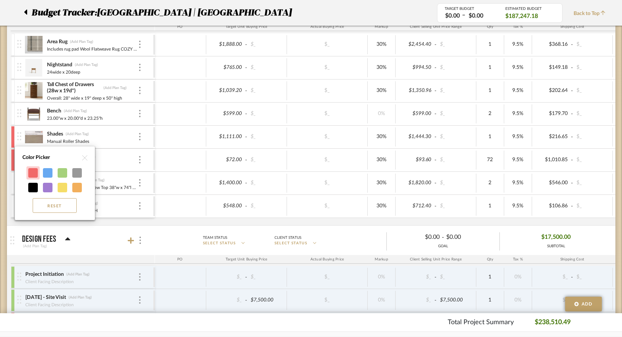
click at [33, 172] on div at bounding box center [33, 173] width 10 height 10
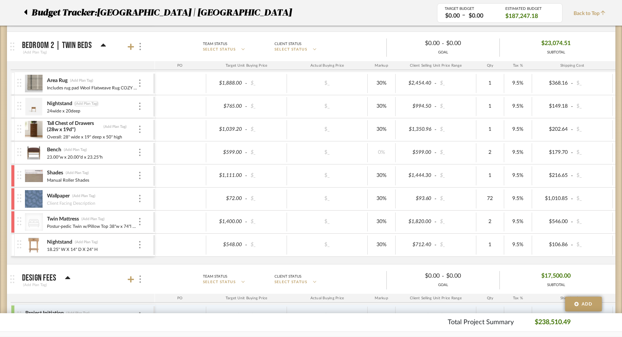
scroll to position [2192, 0]
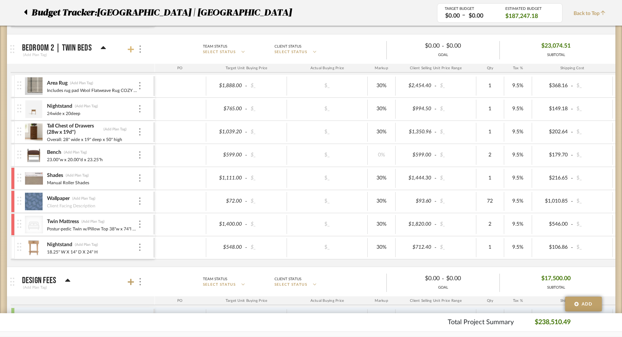
click at [128, 52] on icon at bounding box center [131, 49] width 7 height 7
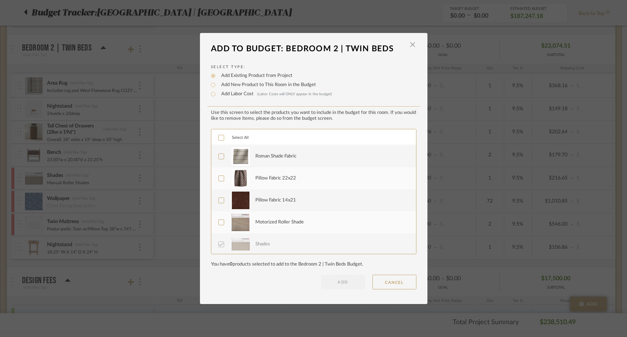
scroll to position [0, 0]
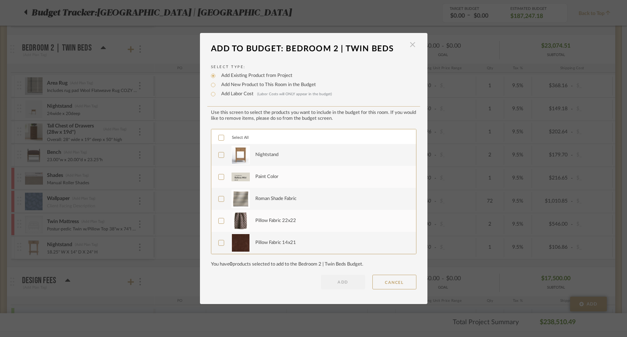
click at [410, 45] on span "button" at bounding box center [412, 44] width 15 height 15
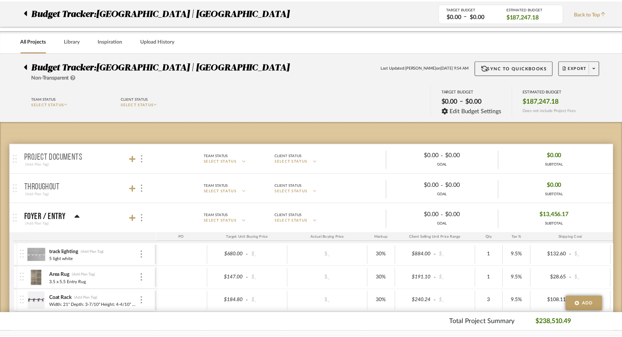
scroll to position [2192, 0]
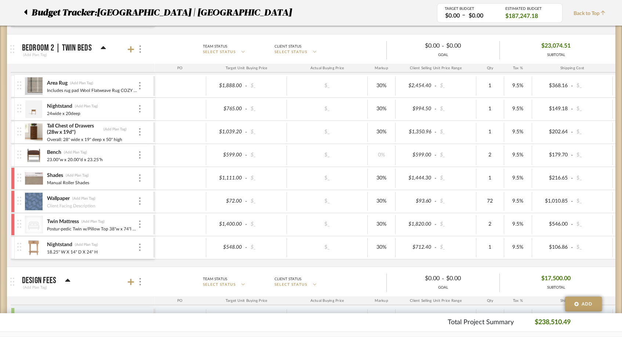
click at [36, 247] on img at bounding box center [34, 248] width 18 height 18
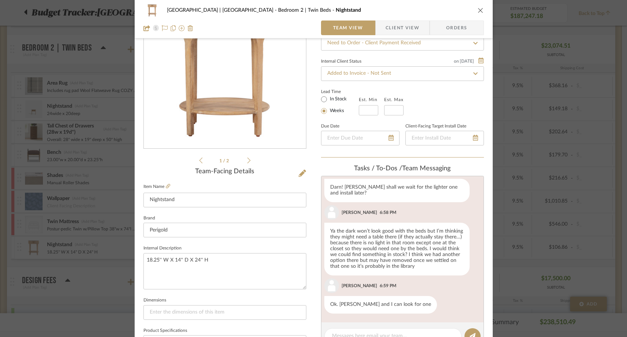
scroll to position [90, 0]
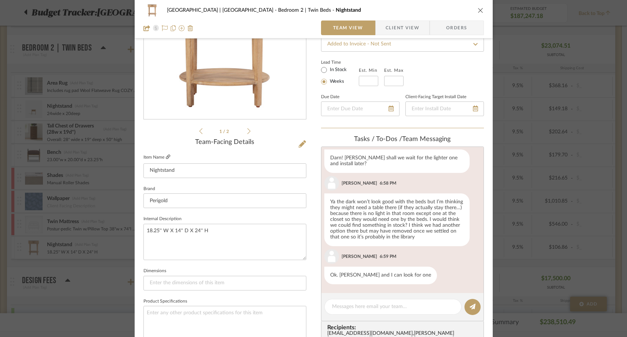
click at [166, 157] on icon at bounding box center [168, 157] width 4 height 4
click at [115, 31] on mat-dialog-content "Meadow Mountain | Vail Valley Bedroom 2 | Twin Beds Nightstand Team View Client…" at bounding box center [313, 254] width 399 height 678
click at [478, 10] on icon "close" at bounding box center [481, 10] width 6 height 6
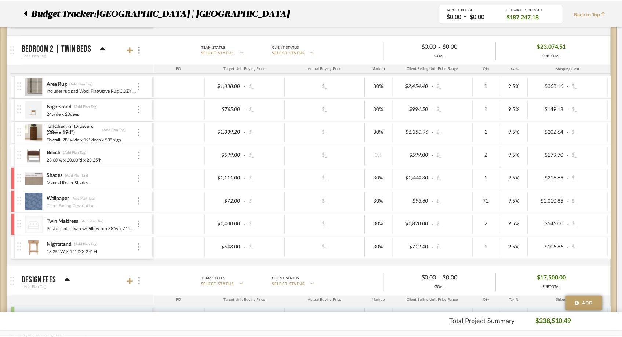
scroll to position [2192, 0]
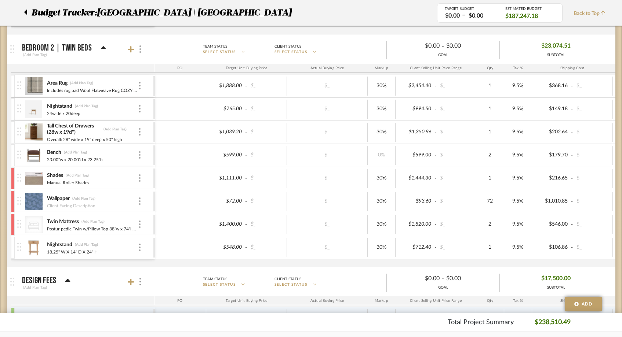
click at [23, 13] on div "Budget Tracker: Meadow Mountain | Vail Valley" at bounding box center [225, 12] width 424 height 13
click at [26, 12] on icon at bounding box center [25, 12] width 3 height 5
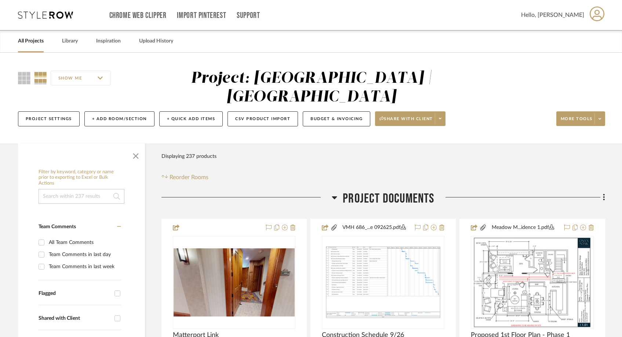
click at [70, 189] on input at bounding box center [82, 196] width 86 height 15
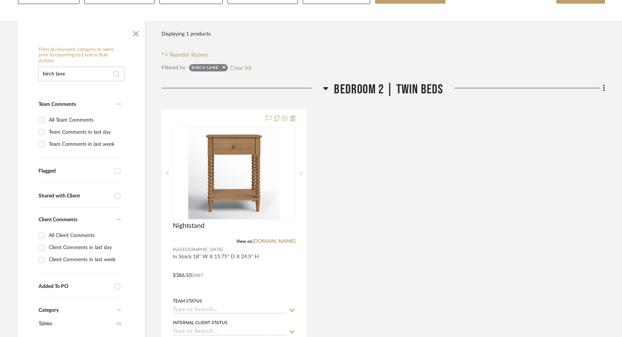
scroll to position [128, 0]
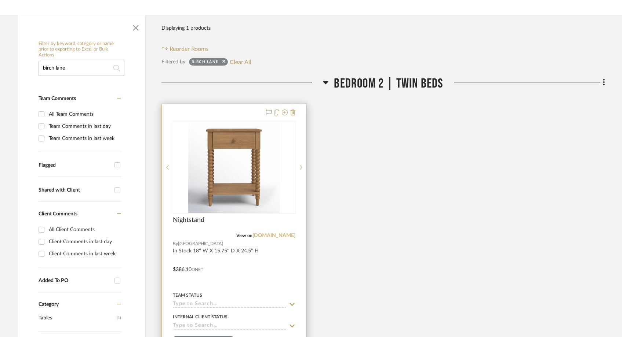
type input "birch lane"
click at [286, 233] on link "birchlane.com" at bounding box center [273, 235] width 43 height 5
click at [223, 170] on img "0" at bounding box center [234, 168] width 92 height 92
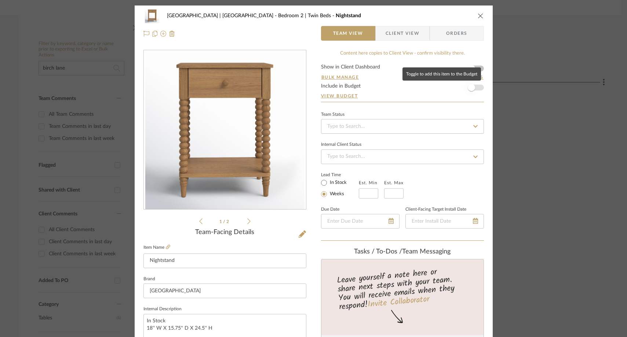
click at [472, 88] on span "button" at bounding box center [471, 88] width 16 height 16
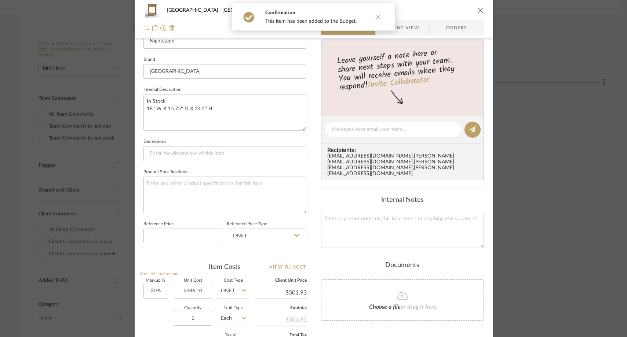
scroll to position [221, 0]
click at [359, 127] on textarea at bounding box center [393, 128] width 122 height 8
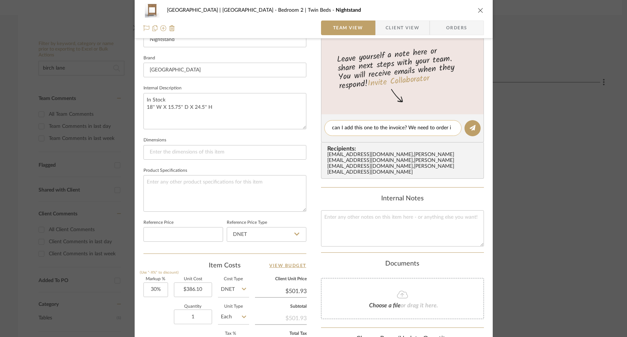
type textarea "can I add this one to the invoice? We need to order"
type textarea "This one you had"
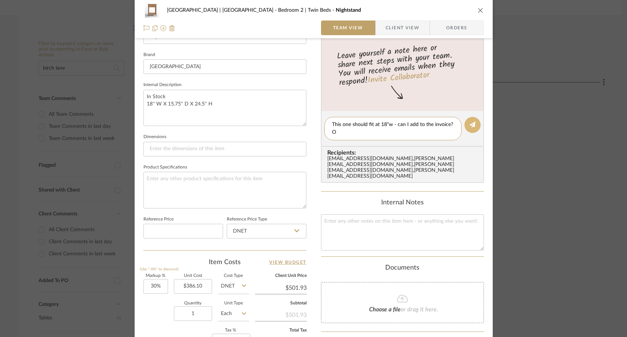
scroll to position [0, 0]
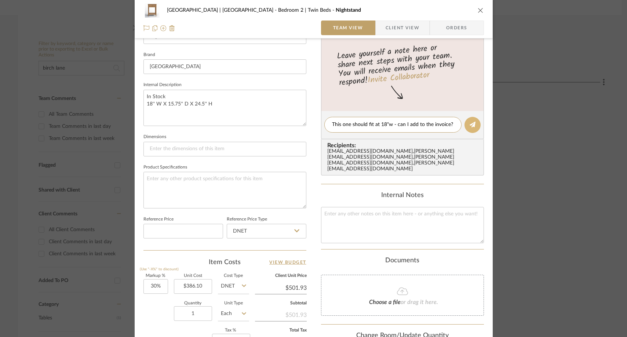
type textarea "This one should fit at 18"w - can I add to the invoice?"
click at [470, 122] on icon at bounding box center [473, 125] width 6 height 6
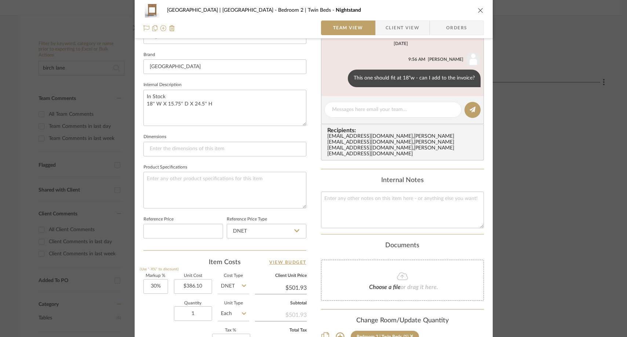
click at [536, 40] on div "Meadow Mountain | Vail Valley Bedroom 2 | Twin Beds Nightstand Team View Client…" at bounding box center [313, 168] width 627 height 337
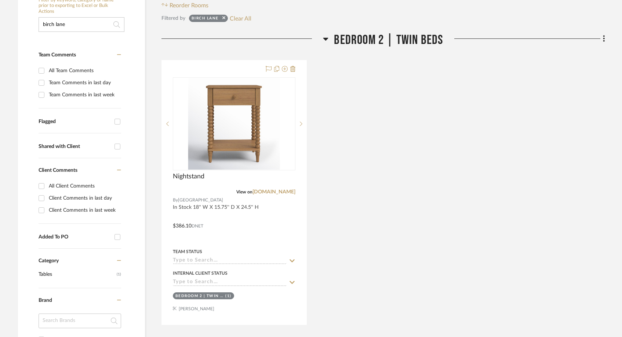
scroll to position [192, 0]
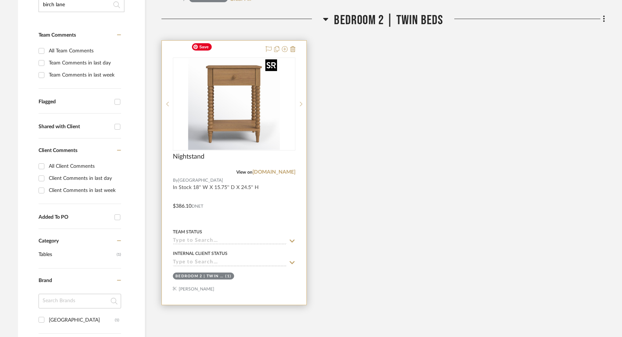
click at [216, 91] on img "0" at bounding box center [234, 104] width 92 height 92
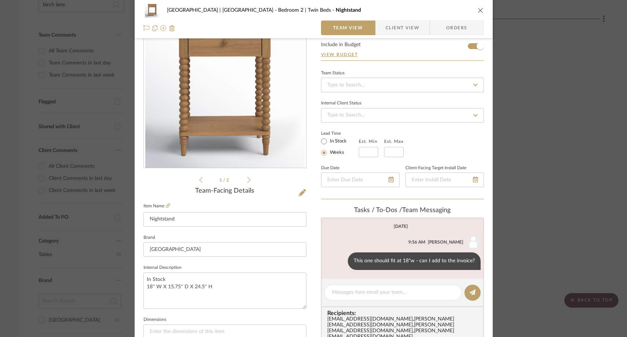
scroll to position [44, 0]
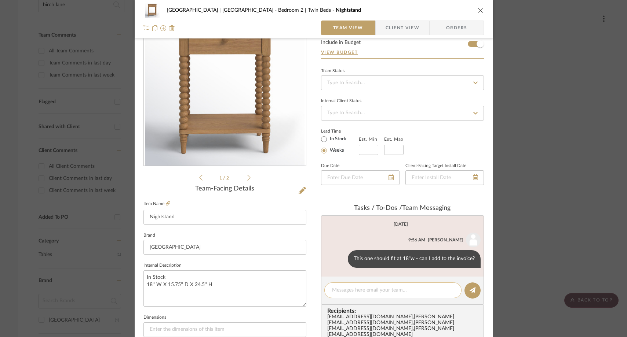
click at [356, 293] on textarea at bounding box center [393, 291] width 122 height 8
type textarea "O"
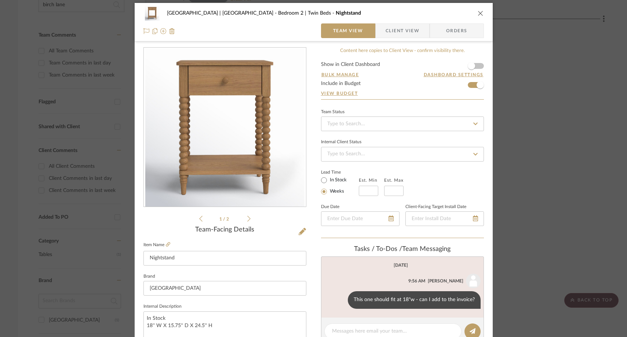
click at [553, 192] on div "Meadow Mountain | Vail Valley Bedroom 2 | Twin Beds Nightstand Team View Client…" at bounding box center [313, 168] width 627 height 337
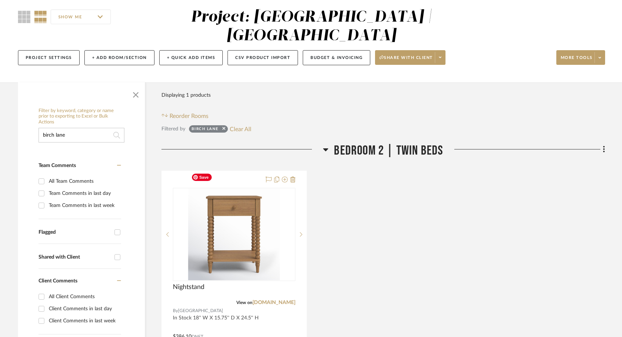
scroll to position [57, 0]
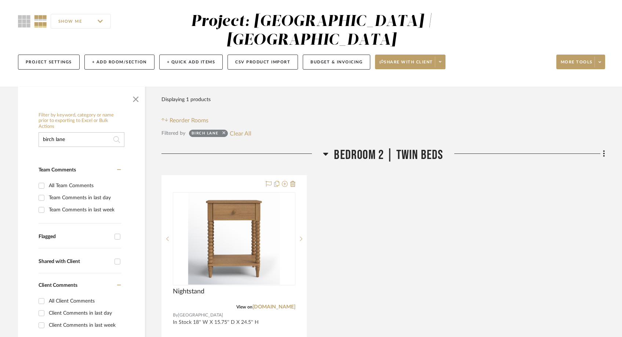
click at [224, 131] on icon at bounding box center [223, 133] width 3 height 5
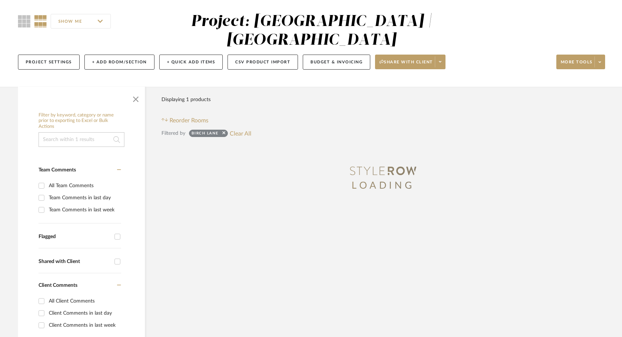
click at [82, 132] on input at bounding box center [82, 139] width 86 height 15
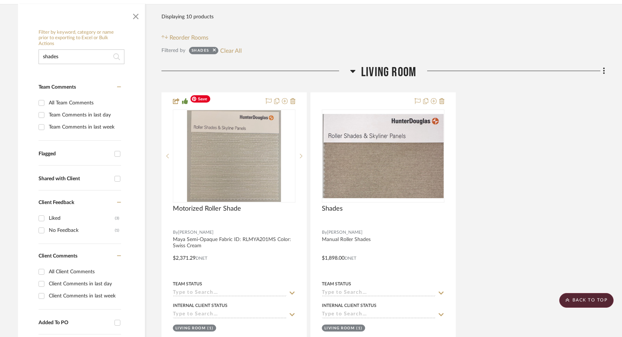
scroll to position [144, 0]
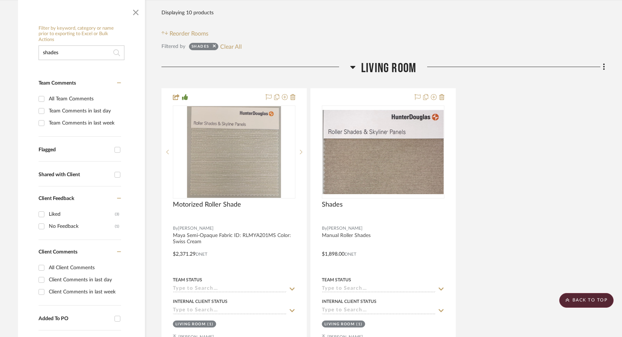
type input "shades"
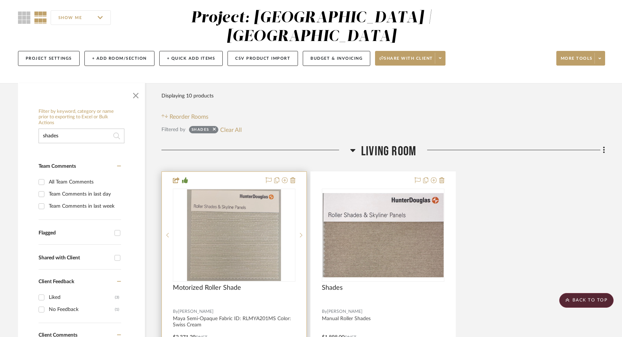
scroll to position [0, 0]
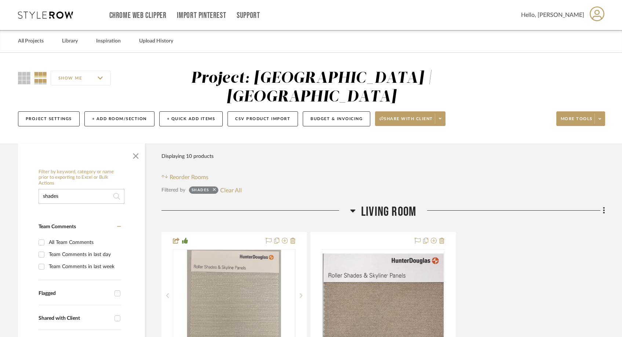
click at [215, 189] on icon at bounding box center [214, 190] width 3 height 3
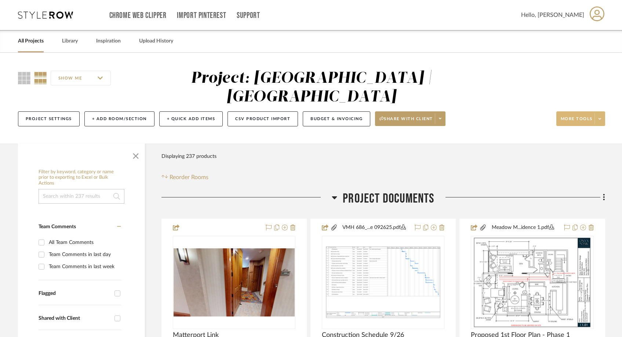
click at [599, 118] on icon at bounding box center [599, 118] width 3 height 1
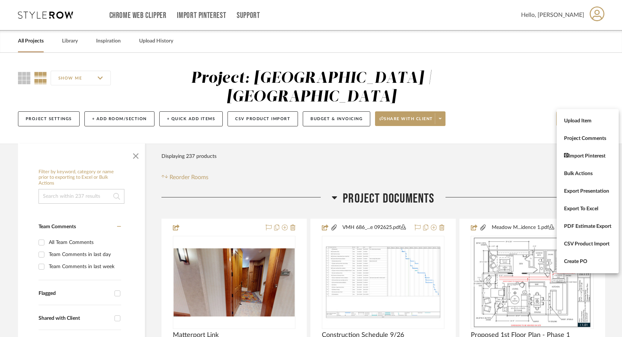
click at [357, 101] on div at bounding box center [311, 168] width 622 height 337
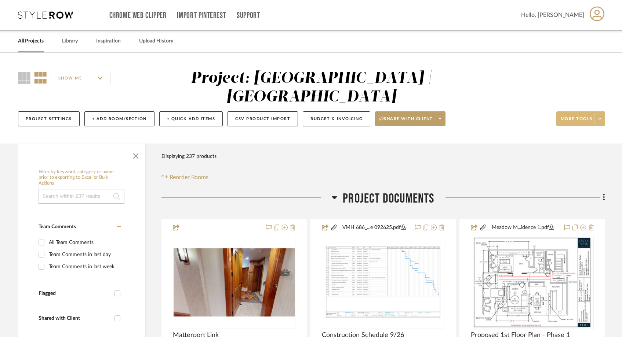
click at [357, 112] on button "Budget & Invoicing" at bounding box center [336, 119] width 67 height 15
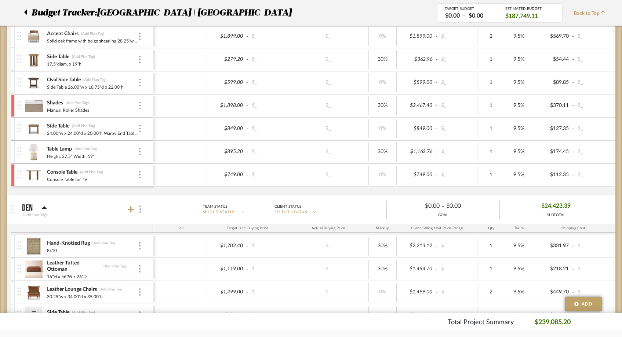
scroll to position [843, 0]
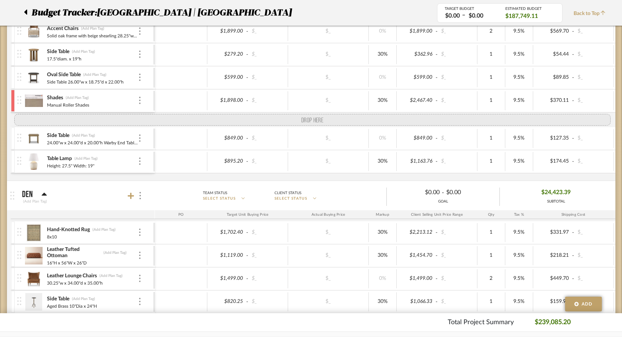
drag, startPoint x: 19, startPoint y: 174, endPoint x: 21, endPoint y: 118, distance: 55.1
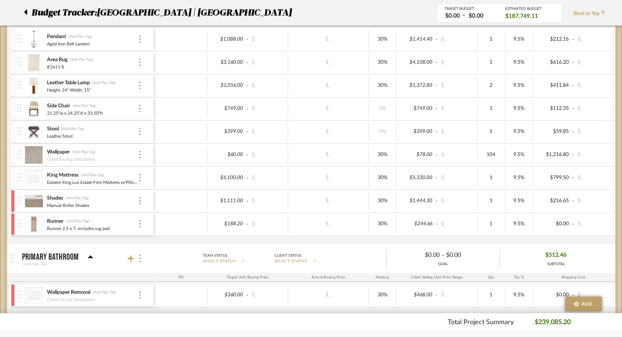
scroll to position [1592, 0]
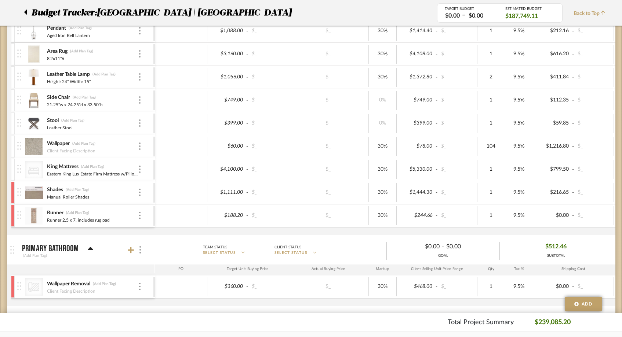
click at [11, 165] on div at bounding box center [13, 170] width 4 height 22
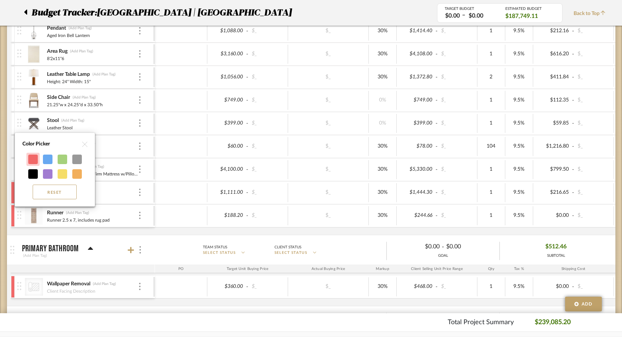
click at [29, 163] on div at bounding box center [33, 160] width 10 height 10
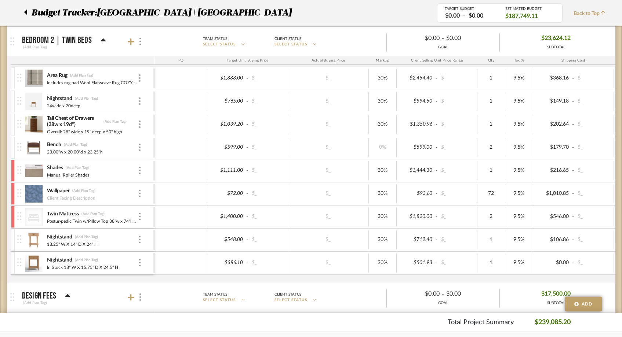
scroll to position [2200, 0]
click at [30, 262] on img at bounding box center [34, 263] width 18 height 18
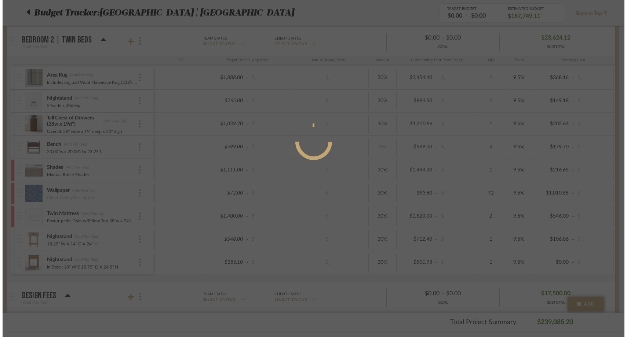
scroll to position [0, 0]
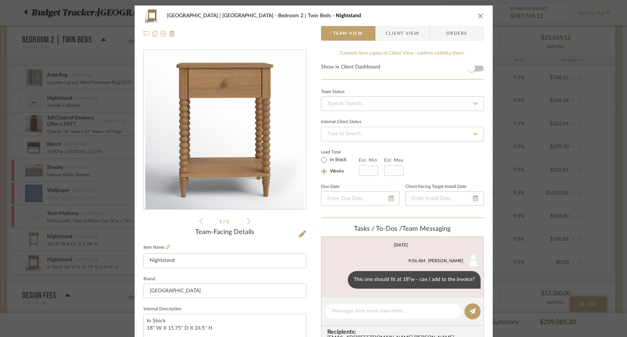
click at [479, 16] on icon "close" at bounding box center [481, 16] width 6 height 6
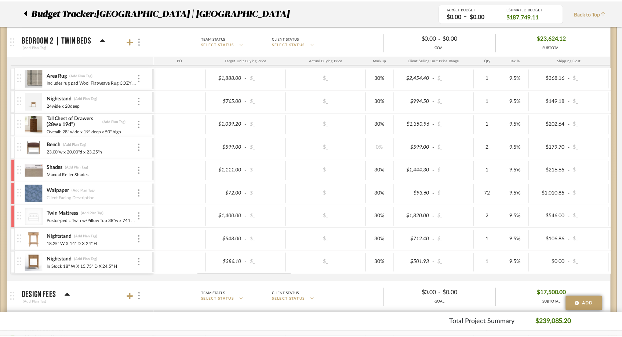
scroll to position [2200, 0]
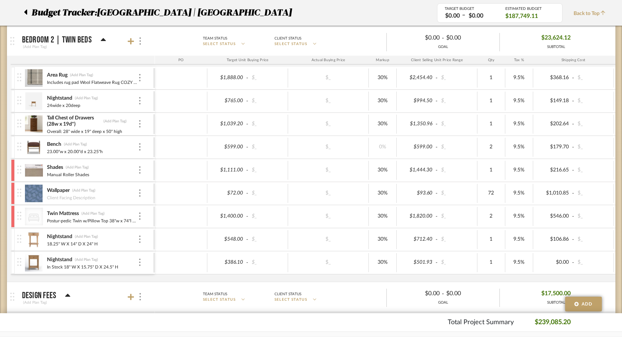
click at [32, 264] on img at bounding box center [34, 263] width 18 height 18
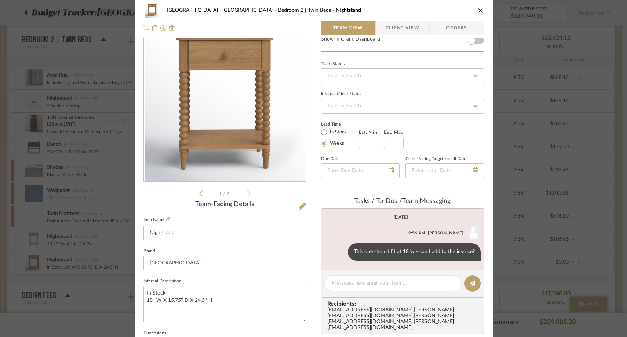
scroll to position [0, 0]
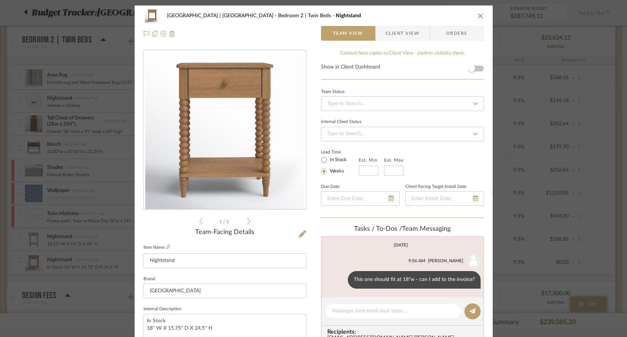
click at [480, 14] on icon "close" at bounding box center [481, 16] width 6 height 6
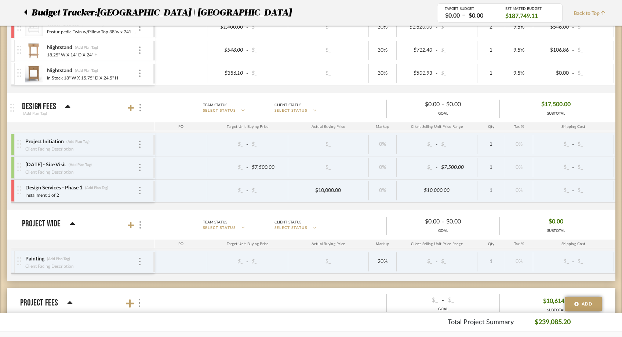
scroll to position [2399, 0]
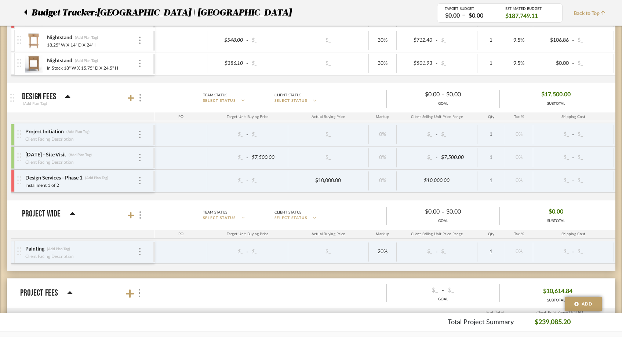
click at [601, 12] on icon at bounding box center [603, 12] width 4 height 5
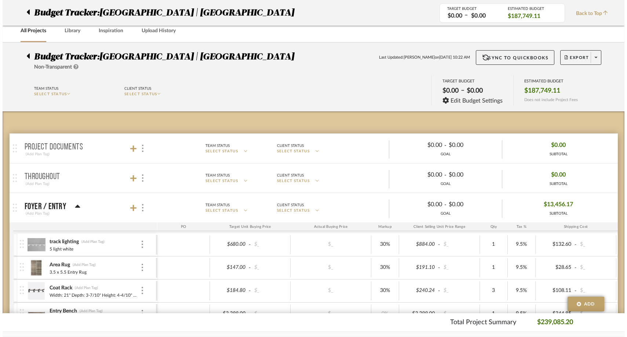
scroll to position [0, 0]
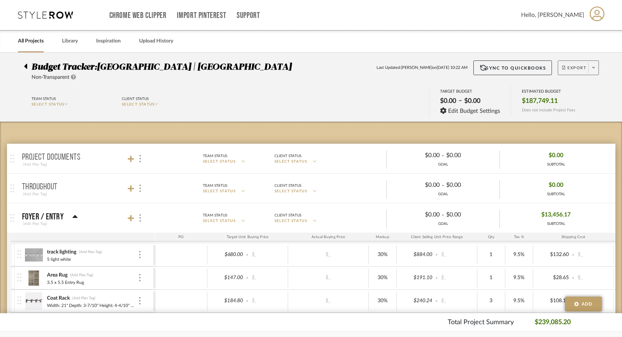
click at [593, 66] on icon at bounding box center [593, 68] width 3 height 4
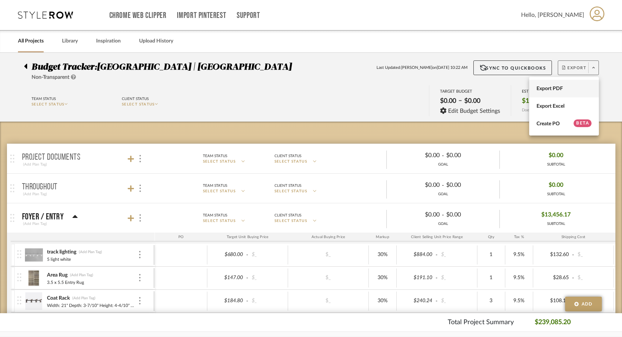
click at [573, 86] on span "Export PDF" at bounding box center [563, 89] width 55 height 6
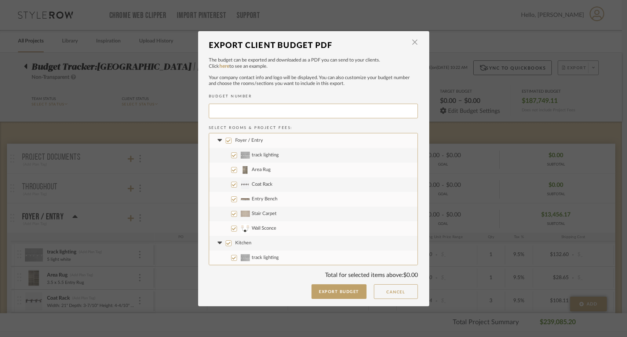
type input "MEADOW-017"
click at [227, 139] on input "Foyer / Entry" at bounding box center [229, 141] width 6 height 6
checkbox input "false"
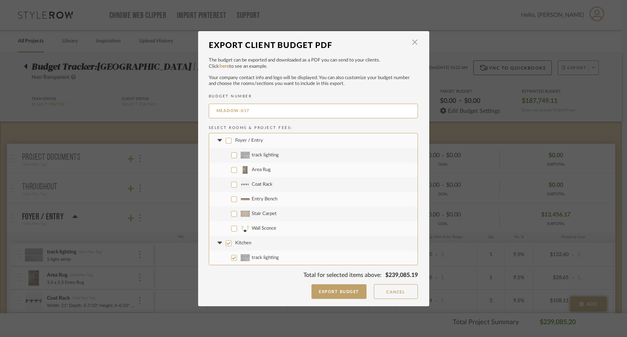
checkbox input "false"
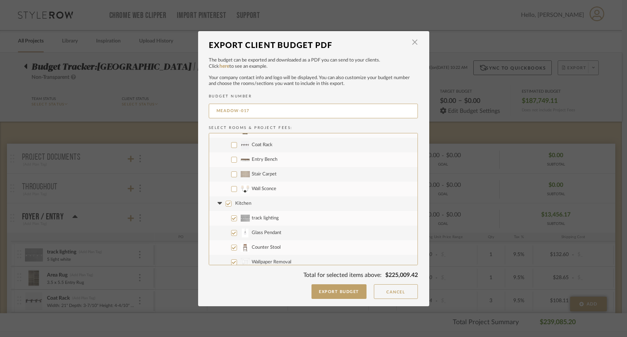
scroll to position [41, 0]
click at [231, 175] on input "Stair Carpet" at bounding box center [234, 174] width 6 height 6
checkbox input "true"
click at [231, 187] on input "Wall Sconce" at bounding box center [234, 188] width 6 height 6
checkbox input "true"
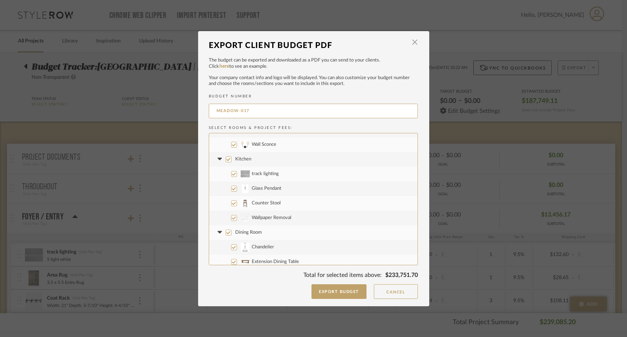
scroll to position [87, 0]
click at [226, 158] on input "Kitchen" at bounding box center [229, 156] width 6 height 6
checkbox input "false"
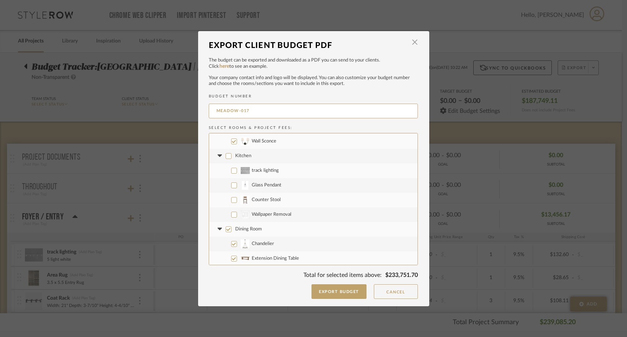
checkbox input "false"
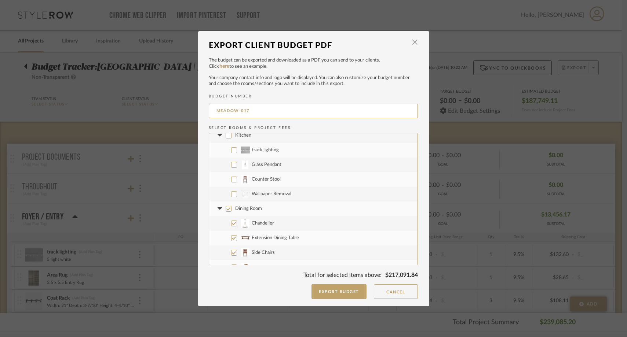
click at [233, 196] on input "CategoryIconWallcovering Created with Sketch. Wallpaper Removal" at bounding box center [234, 194] width 6 height 6
checkbox input "true"
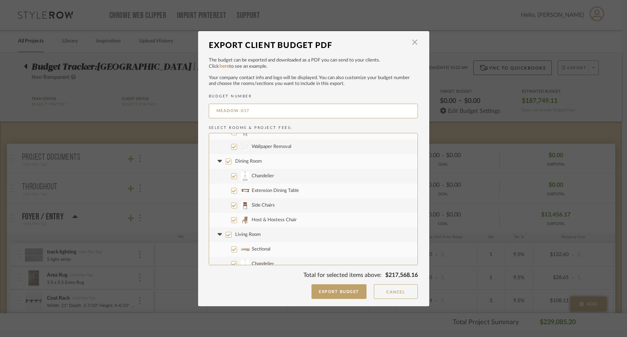
scroll to position [157, 0]
click at [226, 159] on input "Dining Room" at bounding box center [229, 160] width 6 height 6
checkbox input "false"
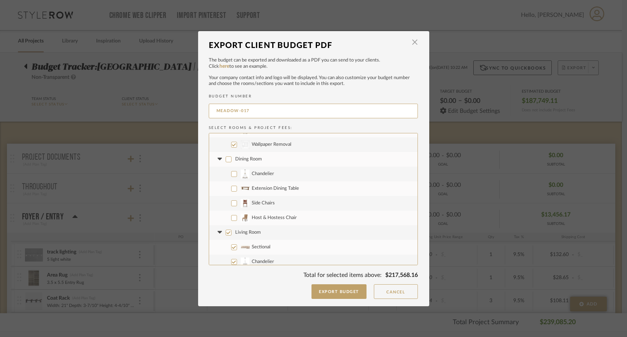
checkbox input "false"
click at [226, 159] on input "Living Room" at bounding box center [229, 158] width 6 height 6
checkbox input "false"
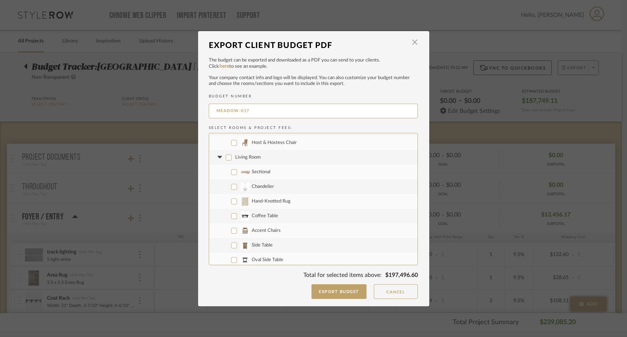
checkbox input "false"
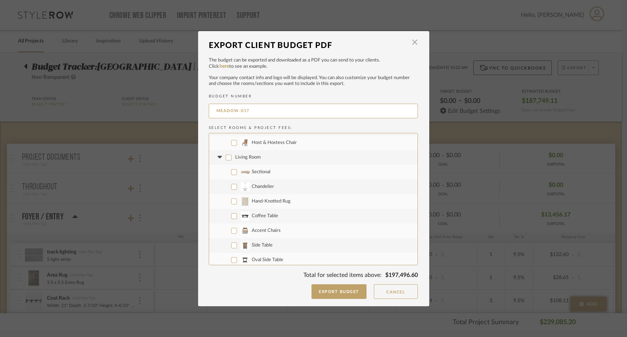
checkbox input "false"
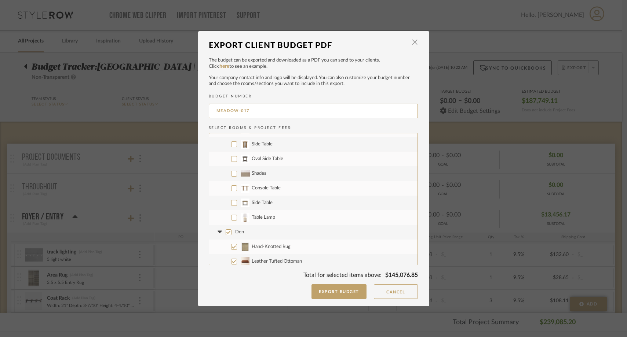
scroll to position [339, 0]
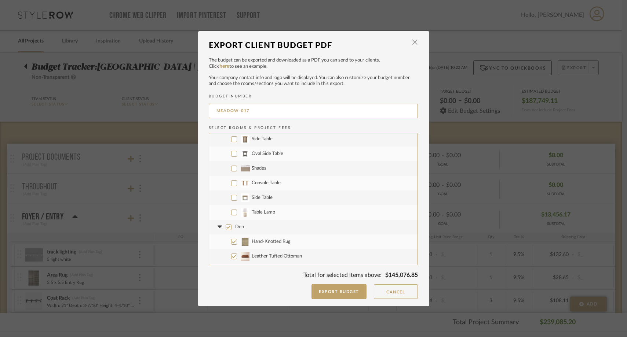
click at [231, 169] on input "Shades" at bounding box center [234, 169] width 6 height 6
checkbox input "true"
click at [231, 183] on input "Console Table" at bounding box center [234, 183] width 6 height 6
checkbox input "true"
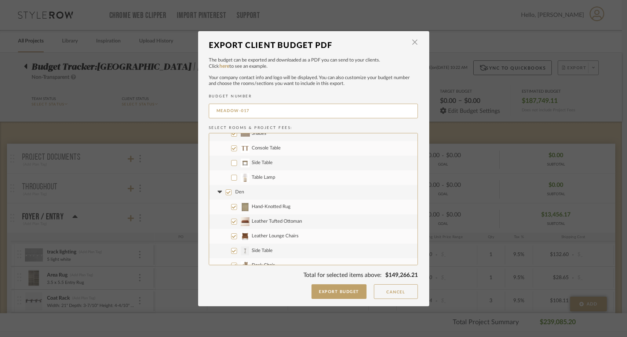
scroll to position [377, 0]
click at [226, 189] on input "Den" at bounding box center [229, 189] width 6 height 6
checkbox input "false"
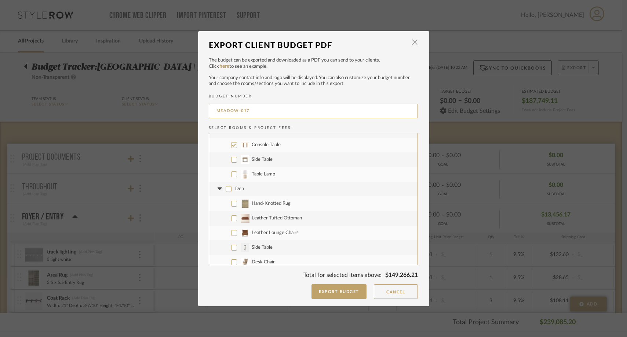
checkbox input "false"
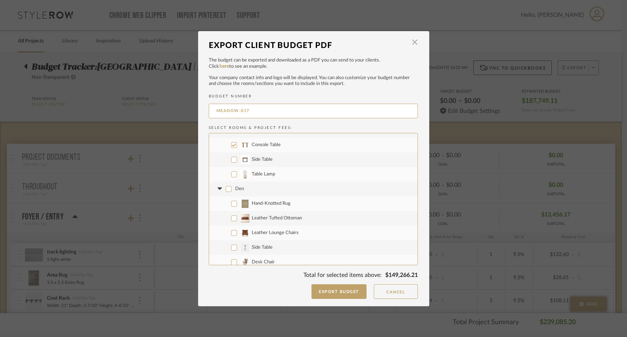
checkbox input "false"
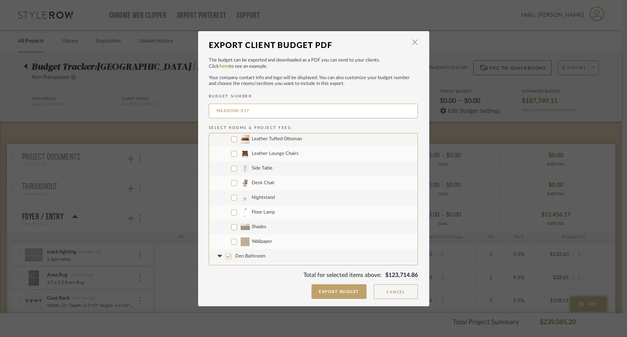
scroll to position [460, 0]
click at [231, 222] on input "Shades" at bounding box center [234, 224] width 6 height 6
checkbox input "true"
click at [231, 238] on input "Wallpaper" at bounding box center [234, 239] width 6 height 6
checkbox input "true"
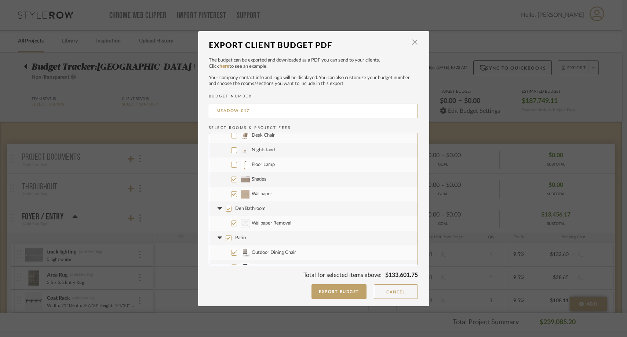
scroll to position [536, 0]
click at [226, 205] on input "Patio" at bounding box center [229, 207] width 6 height 6
checkbox input "false"
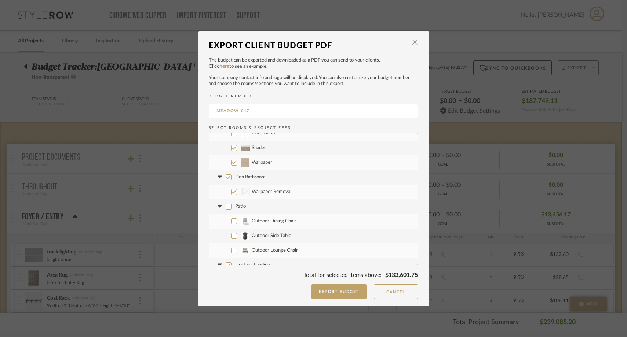
checkbox input "false"
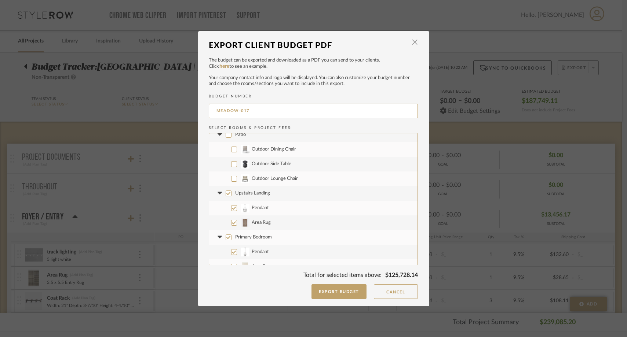
scroll to position [608, 0]
click at [231, 207] on input "Pendant" at bounding box center [234, 208] width 6 height 6
checkbox input "false"
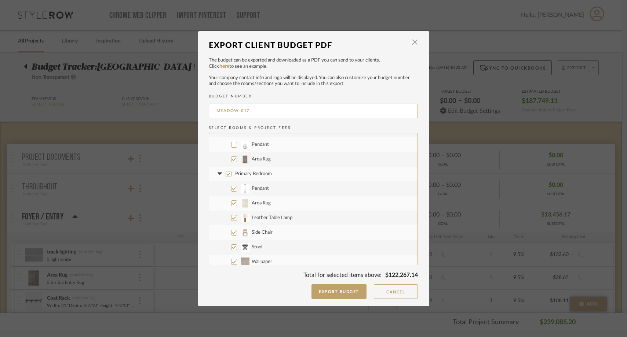
scroll to position [684, 0]
click at [226, 160] on input "Primary Bedroom" at bounding box center [229, 161] width 6 height 6
checkbox input "false"
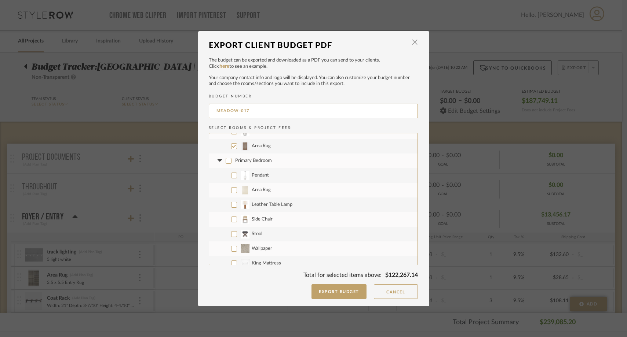
checkbox input "false"
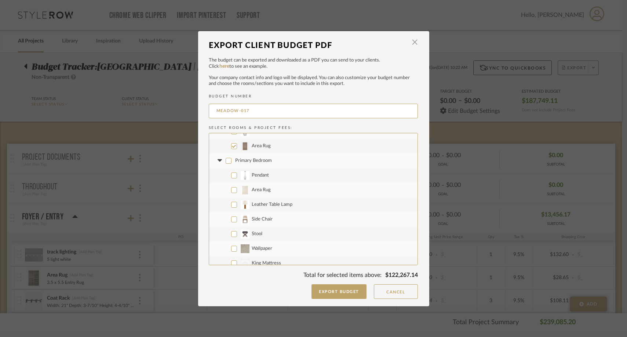
checkbox input "false"
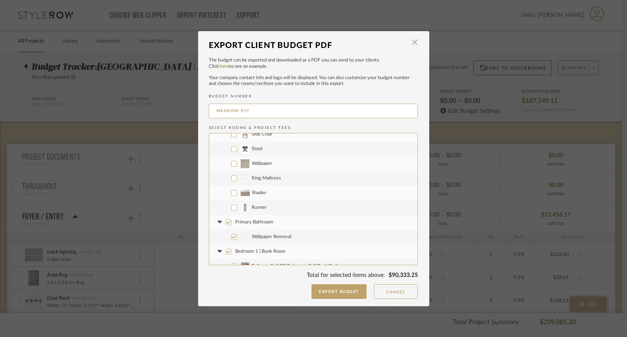
scroll to position [772, 0]
click at [232, 190] on input "Shades" at bounding box center [234, 191] width 6 height 6
checkbox input "true"
click at [231, 204] on input "Runner" at bounding box center [234, 205] width 6 height 6
checkbox input "true"
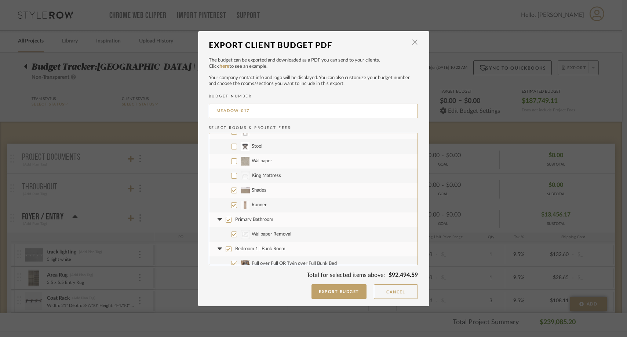
click at [232, 176] on input "CategoryIconBeds Created with Sketch. King Mattress" at bounding box center [234, 176] width 6 height 6
checkbox input "true"
click at [231, 160] on input "Wallpaper" at bounding box center [234, 161] width 6 height 6
checkbox input "true"
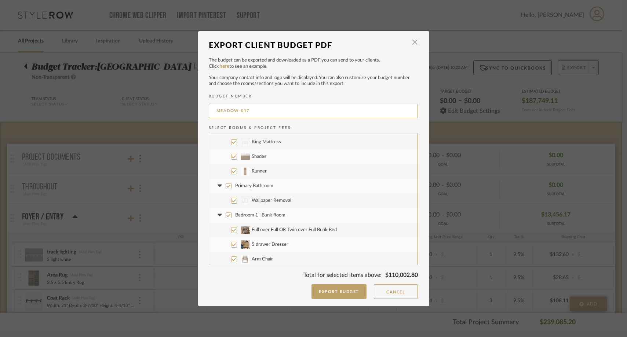
scroll to position [817, 0]
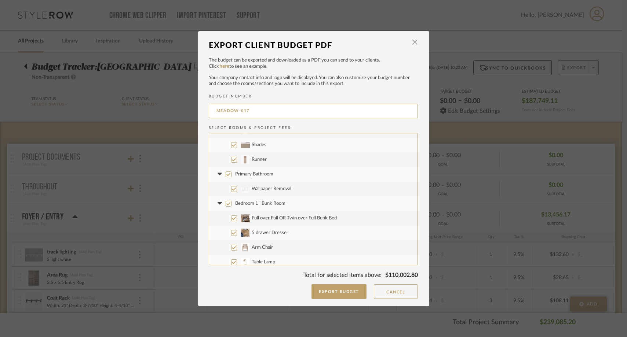
click at [226, 176] on input "Primary Bathroom" at bounding box center [229, 175] width 6 height 6
checkbox input "false"
click at [226, 176] on input "Primary Bathroom" at bounding box center [229, 175] width 6 height 6
checkbox input "true"
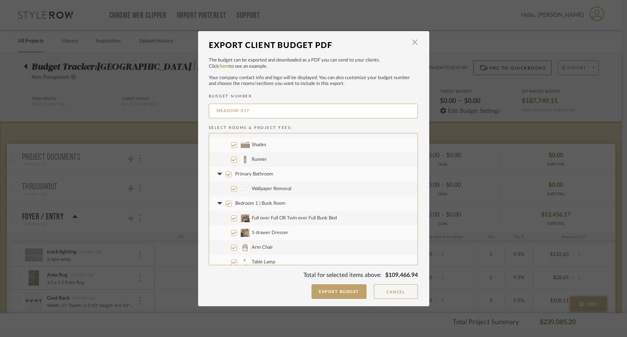
checkbox input "true"
click at [226, 202] on input "Bedroom 1 | Bunk Room" at bounding box center [229, 204] width 6 height 6
checkbox input "false"
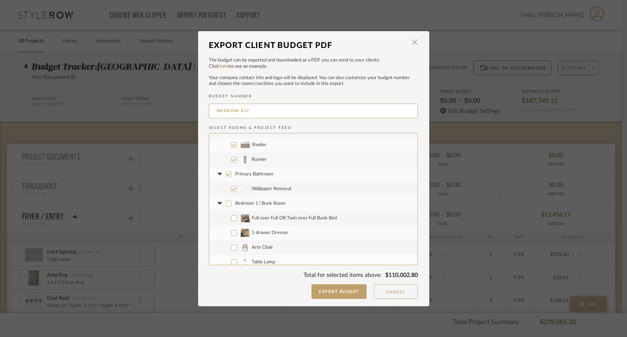
checkbox input "false"
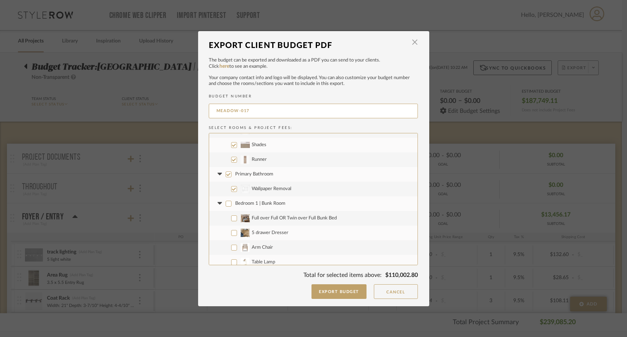
checkbox input "false"
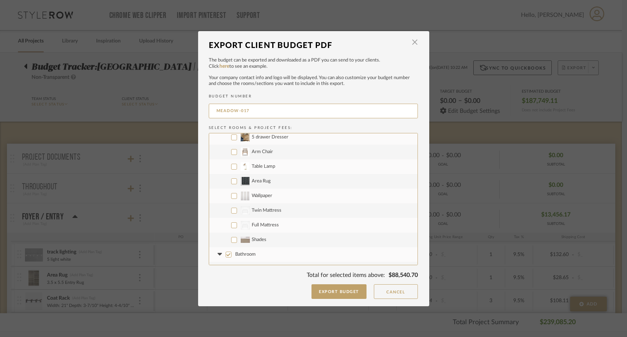
scroll to position [950, 0]
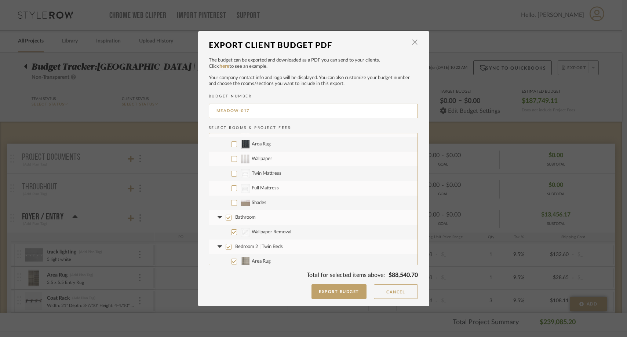
click at [231, 202] on input "Shades" at bounding box center [234, 203] width 6 height 6
checkbox input "true"
click at [231, 189] on input "CategoryIconBeds Created with Sketch. Full Mattress" at bounding box center [234, 189] width 6 height 6
checkbox input "true"
click at [233, 174] on input "CategoryIconBeds Created with Sketch. Twin Mattress" at bounding box center [234, 174] width 6 height 6
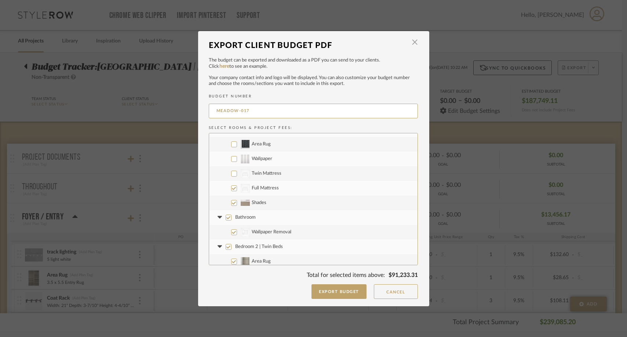
checkbox input "true"
click at [232, 159] on input "Wallpaper" at bounding box center [234, 159] width 6 height 6
checkbox input "true"
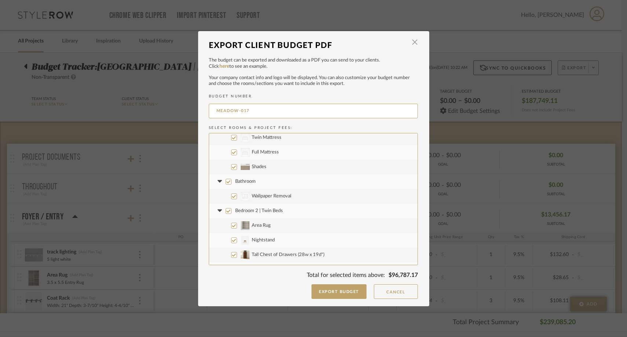
click at [227, 211] on input "Bedroom 2 | Twin Beds" at bounding box center [229, 211] width 6 height 6
checkbox input "false"
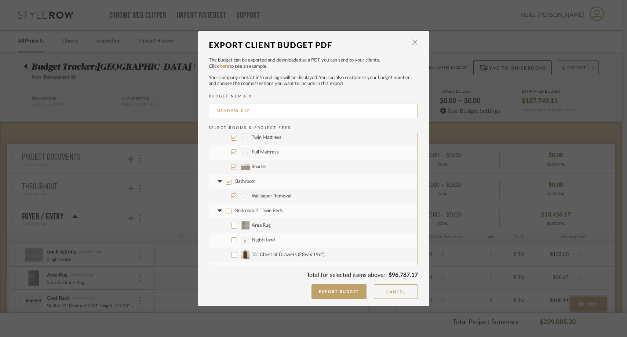
checkbox input "false"
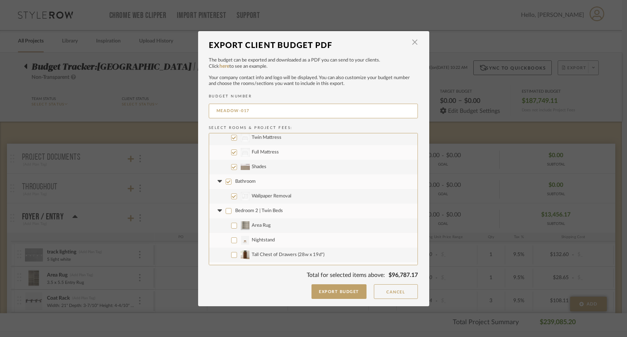
checkbox input "false"
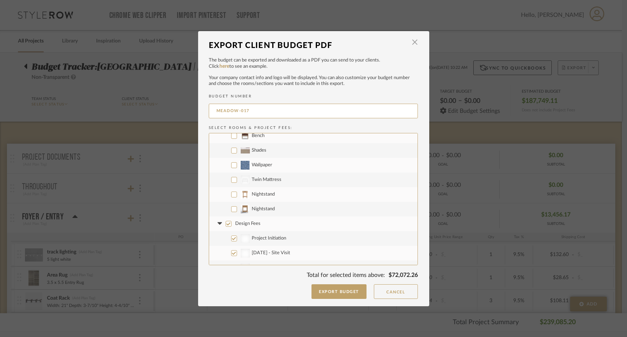
scroll to position [1118, 0]
click at [231, 166] on input "Wallpaper" at bounding box center [234, 167] width 6 height 6
checkbox input "true"
click at [231, 153] on input "Shades" at bounding box center [234, 152] width 6 height 6
checkbox input "true"
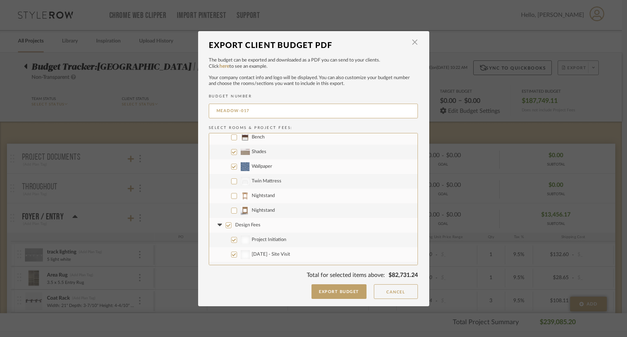
click at [231, 182] on input "CategoryIconBeds Created with Sketch. Twin Mattress" at bounding box center [234, 182] width 6 height 6
checkbox input "true"
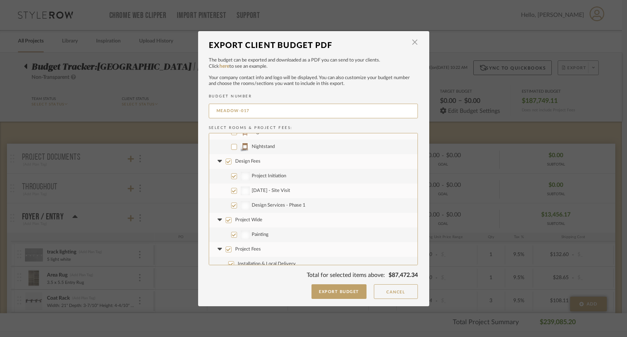
scroll to position [1185, 0]
click at [226, 157] on input "Design Fees" at bounding box center [229, 159] width 6 height 6
checkbox input "false"
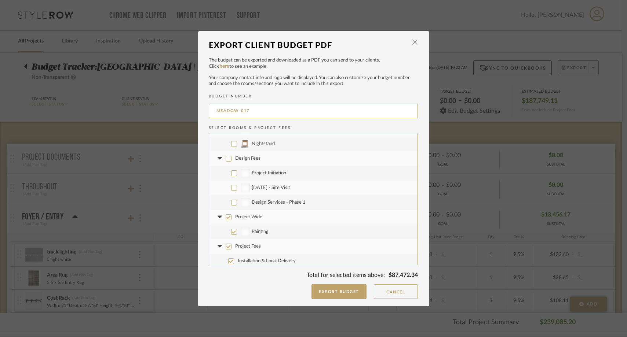
checkbox input "false"
click at [226, 216] on input "Project Wide" at bounding box center [229, 218] width 6 height 6
checkbox input "false"
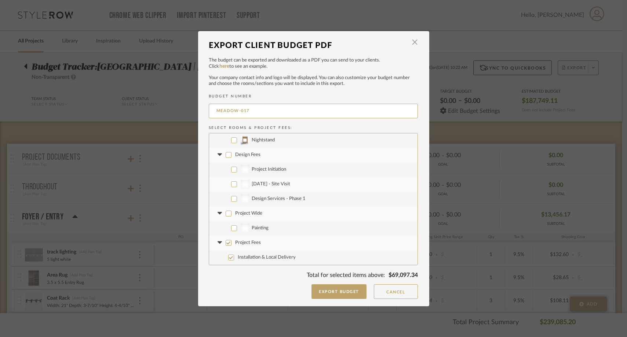
click at [227, 242] on input "Project Fees" at bounding box center [229, 243] width 6 height 6
checkbox input "false"
click at [322, 292] on button "Export Budget" at bounding box center [338, 292] width 55 height 15
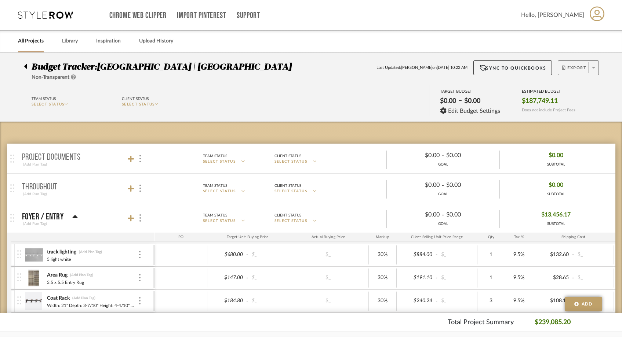
click at [592, 70] on icon at bounding box center [593, 68] width 3 height 4
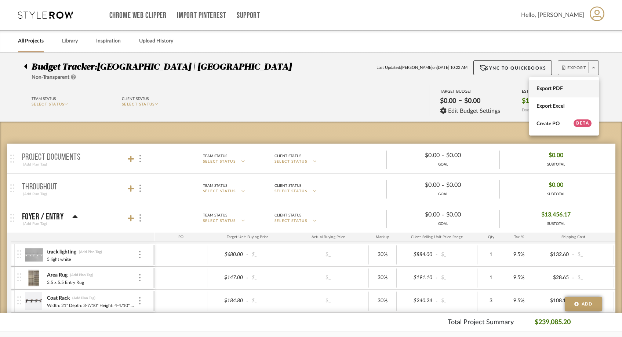
click at [562, 90] on span "Export PDF" at bounding box center [563, 89] width 55 height 6
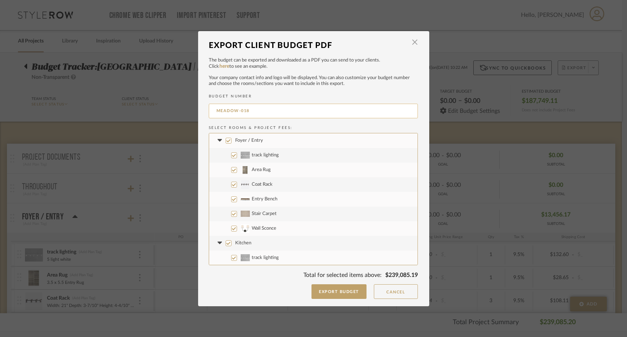
click at [252, 113] on input "MEADOW-018" at bounding box center [313, 111] width 209 height 15
type input "MEADOW-04"
click at [227, 140] on input "Foyer / Entry" at bounding box center [229, 141] width 6 height 6
checkbox input "false"
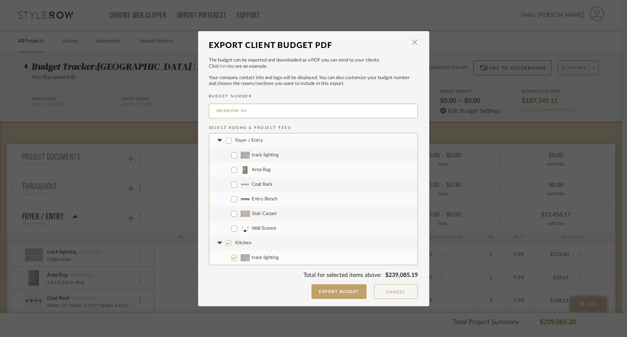
checkbox input "false"
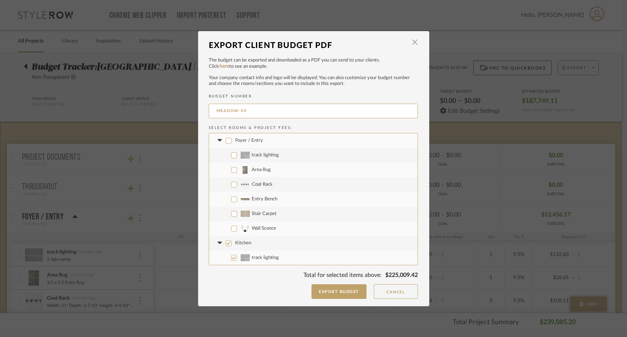
click at [228, 215] on label "Stair Carpet" at bounding box center [313, 214] width 208 height 15
click at [231, 215] on input "Stair Carpet" at bounding box center [234, 214] width 6 height 6
checkbox input "true"
click at [228, 228] on label "Wall Sconce" at bounding box center [313, 229] width 208 height 15
click at [231, 228] on input "Wall Sconce" at bounding box center [234, 229] width 6 height 6
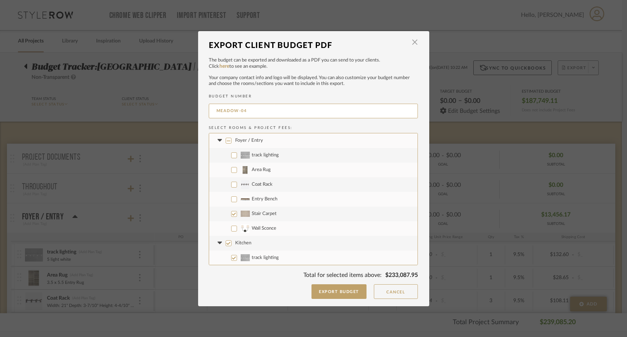
checkbox input "true"
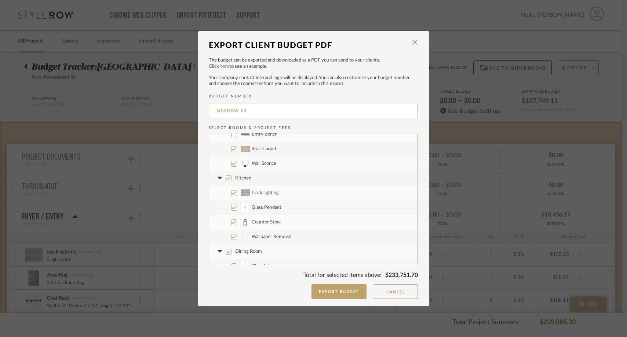
click at [226, 178] on input "Kitchen" at bounding box center [229, 179] width 6 height 6
checkbox input "false"
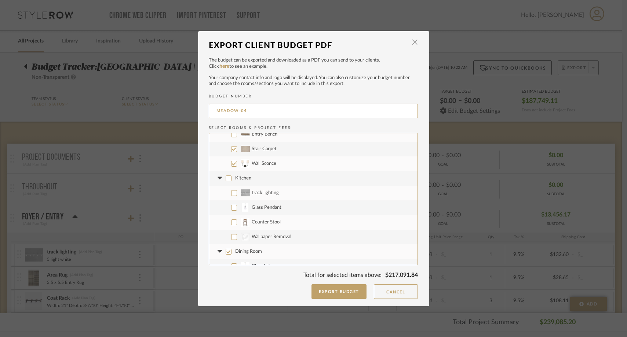
scroll to position [100, 0]
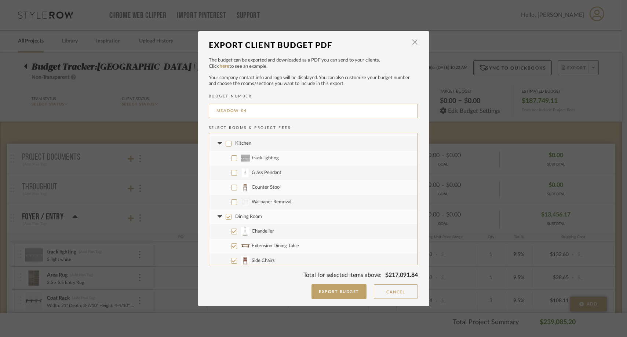
click at [231, 202] on input "CategoryIconWallcovering Created with Sketch. Wallpaper Removal" at bounding box center [234, 203] width 6 height 6
checkbox input "true"
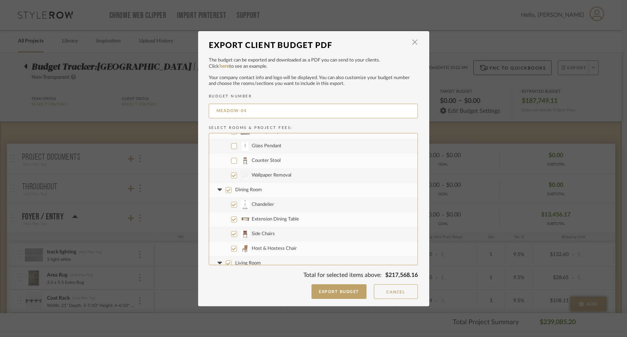
scroll to position [145, 0]
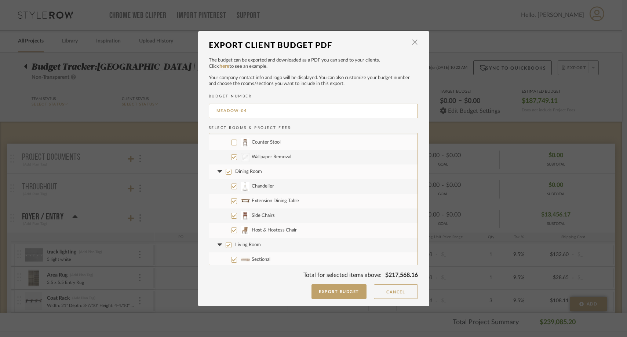
click at [227, 172] on input "Dining Room" at bounding box center [229, 172] width 6 height 6
checkbox input "false"
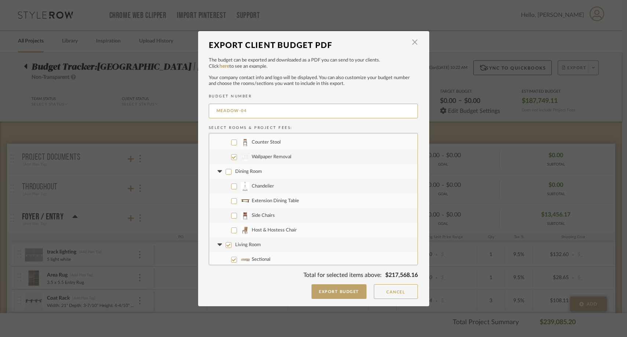
checkbox input "false"
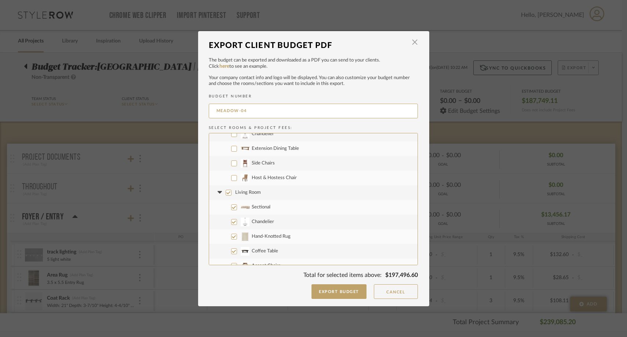
click at [227, 189] on label "Living Room" at bounding box center [313, 193] width 208 height 15
click at [227, 190] on input "Living Room" at bounding box center [229, 193] width 6 height 6
checkbox input "false"
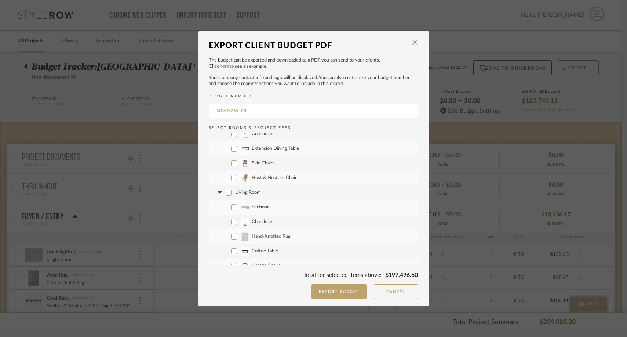
checkbox input "false"
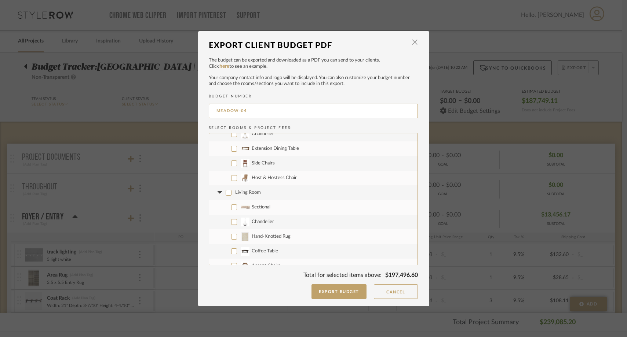
checkbox input "false"
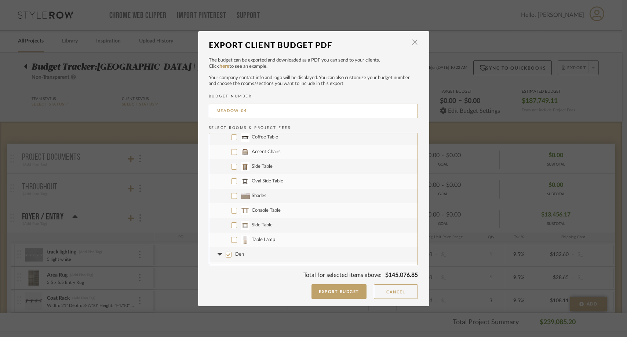
click at [231, 197] on input "Shades" at bounding box center [234, 196] width 6 height 6
checkbox input "true"
click at [231, 211] on input "Console Table" at bounding box center [234, 211] width 6 height 6
checkbox input "true"
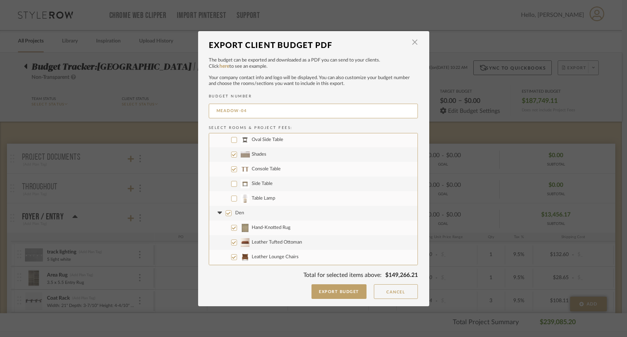
scroll to position [359, 0]
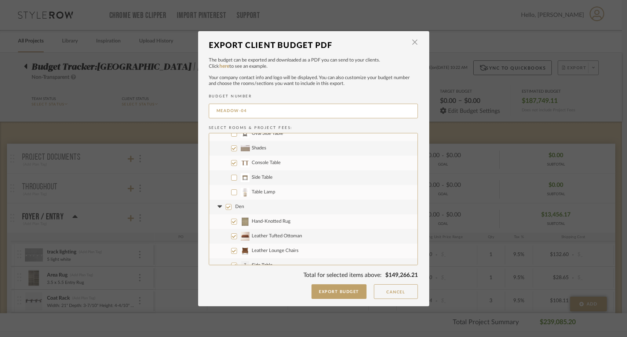
click at [226, 207] on input "Den" at bounding box center [229, 207] width 6 height 6
checkbox input "false"
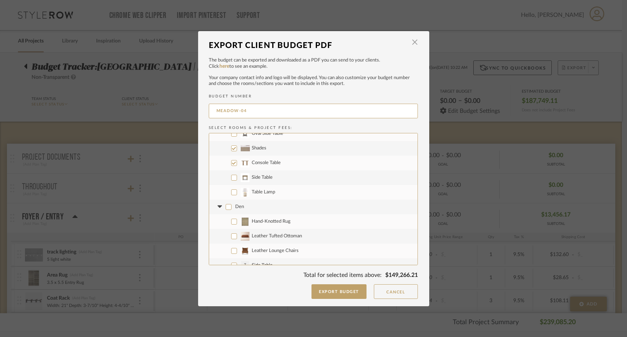
checkbox input "false"
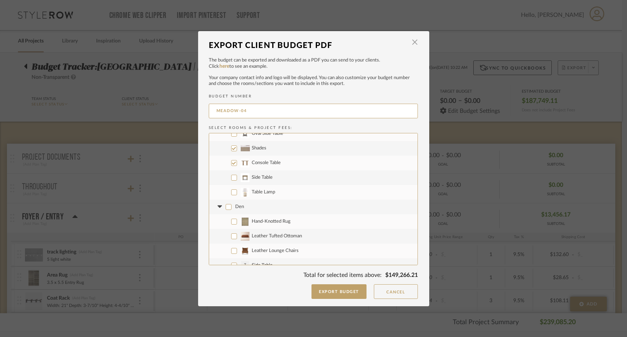
checkbox input "false"
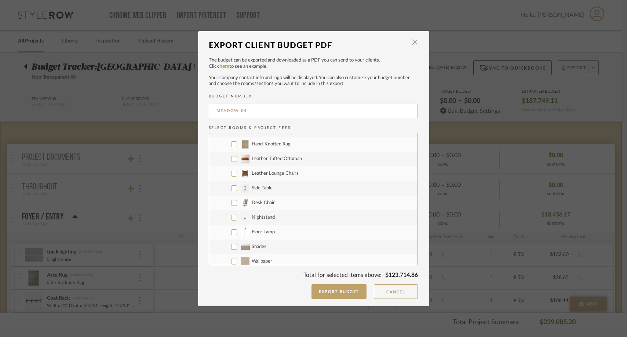
scroll to position [469, 0]
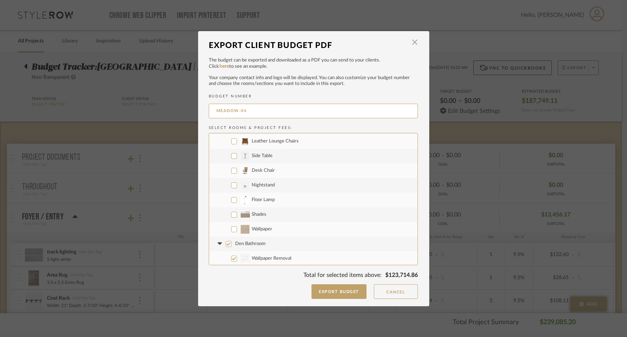
click at [231, 216] on input "Shades" at bounding box center [234, 215] width 6 height 6
checkbox input "true"
click at [231, 230] on input "Wallpaper" at bounding box center [234, 230] width 6 height 6
checkbox input "true"
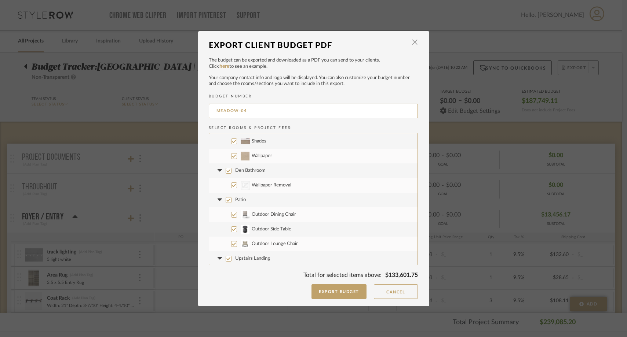
click at [227, 201] on input "Patio" at bounding box center [229, 200] width 6 height 6
checkbox input "false"
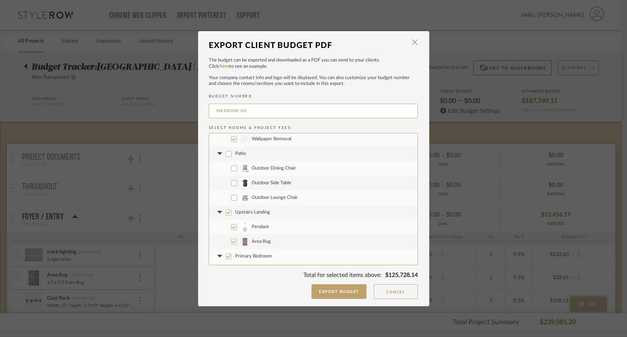
scroll to position [596, 0]
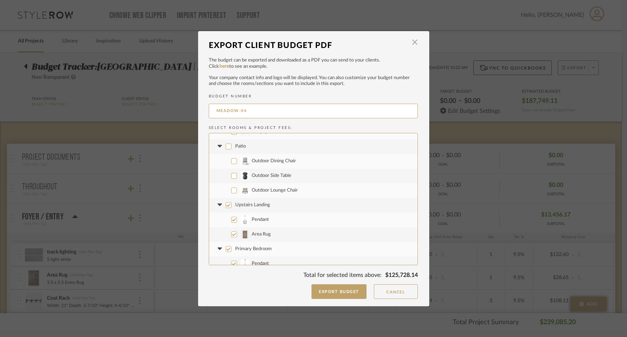
click at [226, 203] on input "Upstairs Landing" at bounding box center [229, 205] width 6 height 6
checkbox input "false"
click at [232, 209] on label "Area Rug" at bounding box center [313, 205] width 208 height 15
click at [232, 209] on input "Area Rug" at bounding box center [234, 206] width 6 height 6
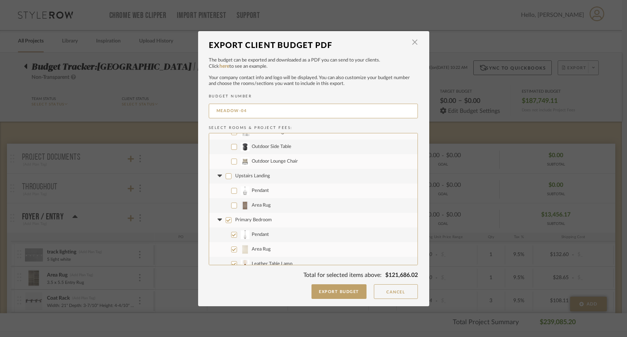
checkbox input "true"
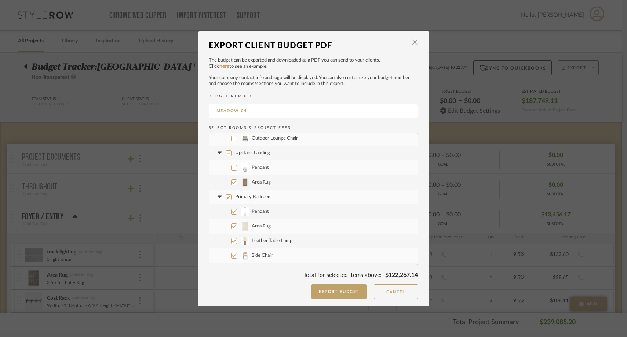
click at [226, 199] on input "Primary Bedroom" at bounding box center [229, 197] width 6 height 6
checkbox input "false"
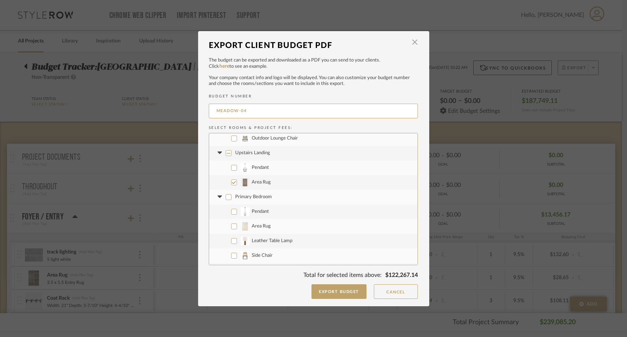
checkbox input "false"
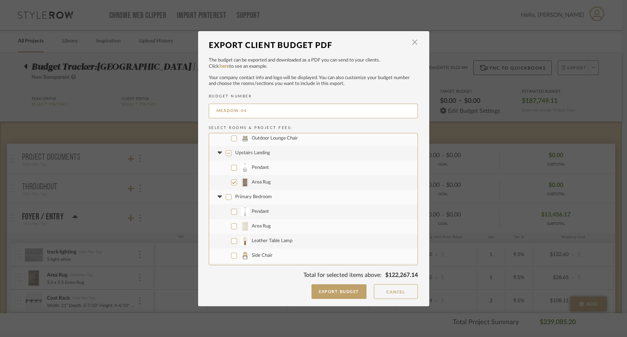
checkbox input "false"
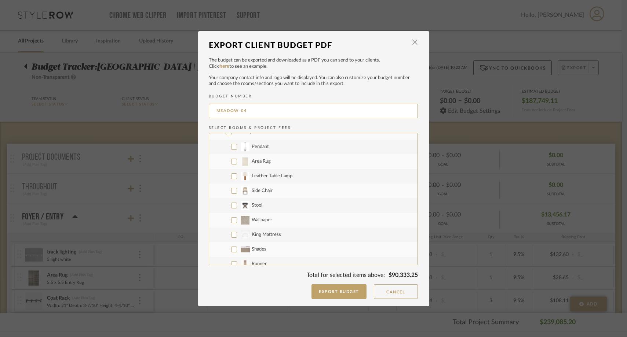
scroll to position [716, 0]
click at [232, 218] on input "Wallpaper" at bounding box center [234, 217] width 6 height 6
checkbox input "true"
click at [232, 231] on input "CategoryIconBeds Created with Sketch. King Mattress" at bounding box center [234, 232] width 6 height 6
checkbox input "true"
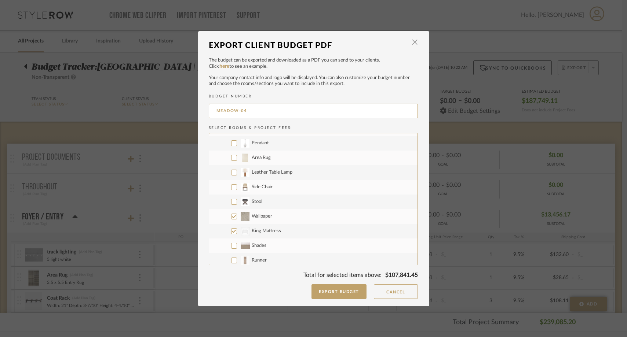
scroll to position [748, 0]
click at [231, 217] on input "Shades" at bounding box center [234, 215] width 6 height 6
checkbox input "true"
click at [232, 230] on input "Runner" at bounding box center [234, 230] width 6 height 6
checkbox input "true"
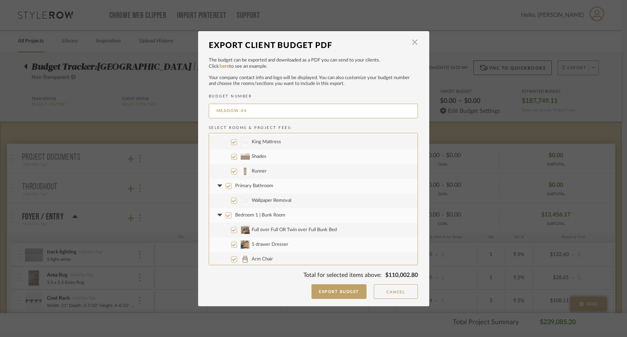
scroll to position [819, 0]
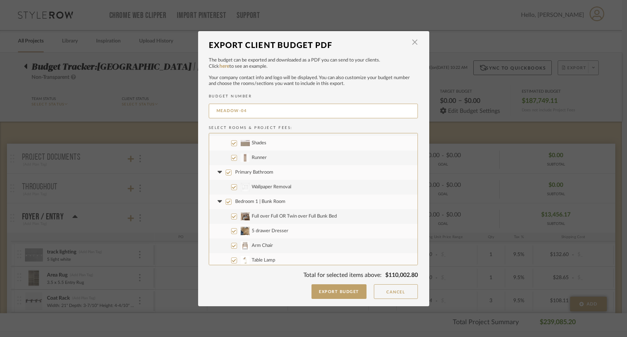
click at [227, 204] on input "Bedroom 1 | Bunk Room" at bounding box center [229, 202] width 6 height 6
checkbox input "false"
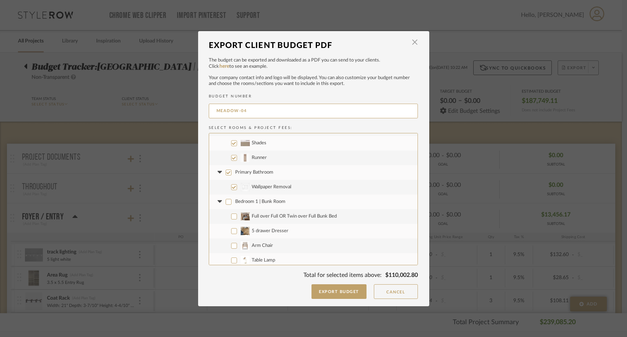
checkbox input "false"
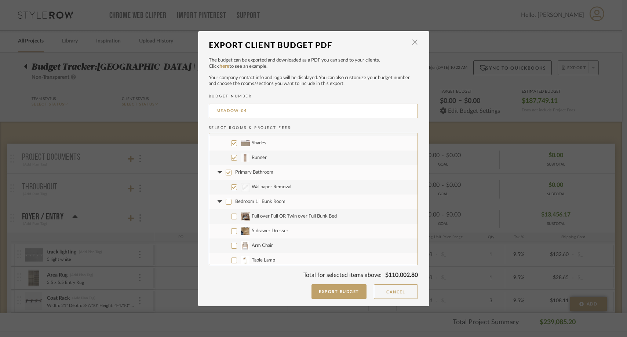
checkbox input "false"
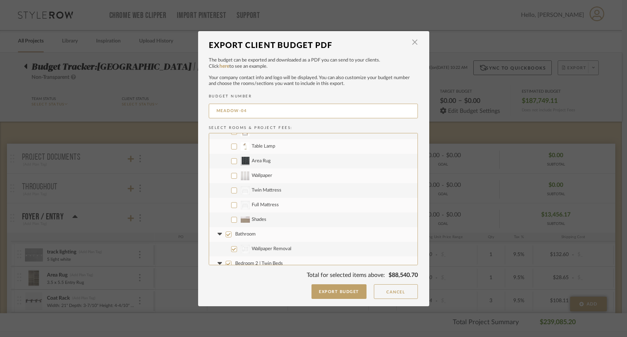
scroll to position [942, 0]
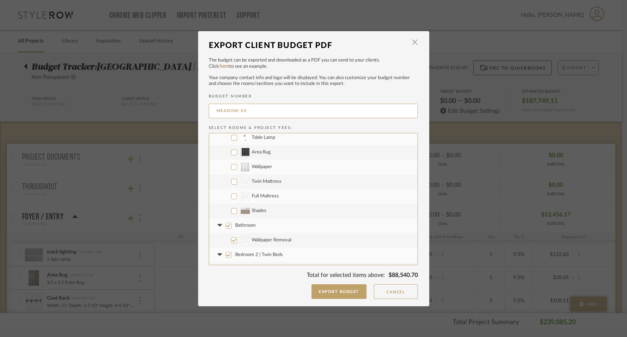
click at [232, 195] on input "CategoryIconBeds Created with Sketch. Full Mattress" at bounding box center [234, 197] width 6 height 6
checkbox input "true"
click at [232, 181] on input "CategoryIconBeds Created with Sketch. Twin Mattress" at bounding box center [234, 182] width 6 height 6
checkbox input "true"
click at [232, 168] on input "Wallpaper" at bounding box center [234, 167] width 6 height 6
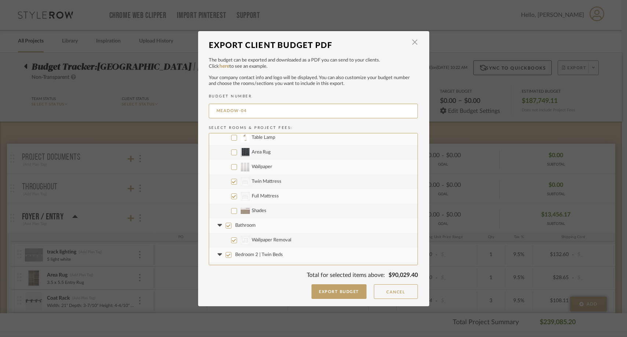
checkbox input "true"
click at [231, 212] on input "Shades" at bounding box center [234, 211] width 6 height 6
checkbox input "true"
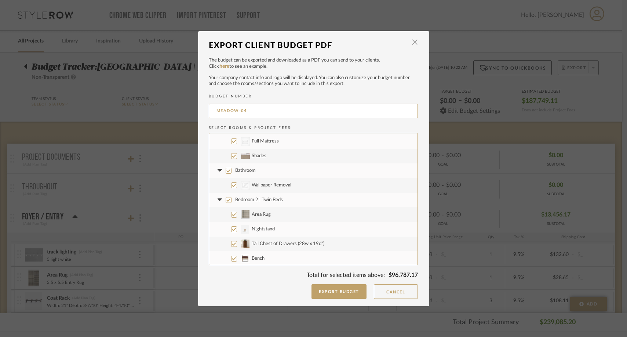
scroll to position [1001, 0]
click at [227, 196] on input "Bedroom 2 | Twin Beds" at bounding box center [229, 197] width 6 height 6
checkbox input "false"
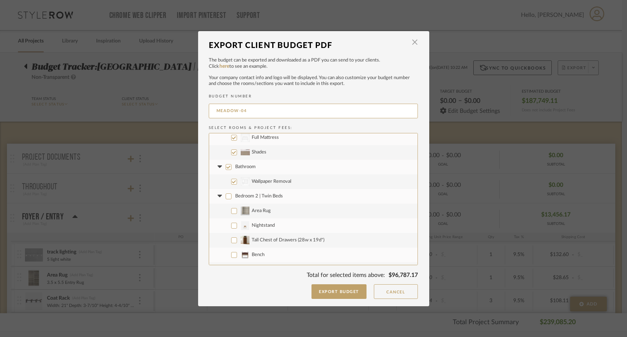
checkbox input "false"
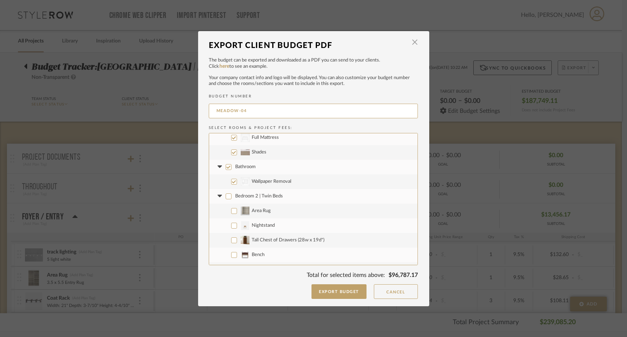
checkbox input "false"
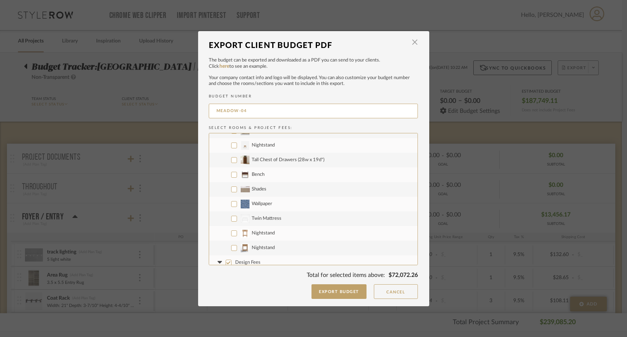
scroll to position [1124, 0]
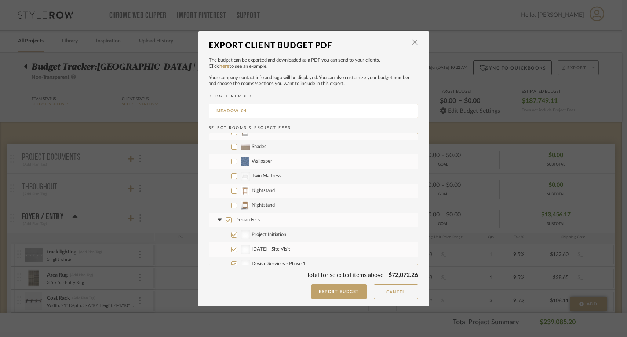
click at [231, 175] on input "CategoryIconBeds Created with Sketch. Twin Mattress" at bounding box center [234, 177] width 6 height 6
checkbox input "true"
click at [231, 162] on input "Wallpaper" at bounding box center [234, 162] width 6 height 6
checkbox input "true"
click at [233, 145] on input "Shades" at bounding box center [234, 147] width 6 height 6
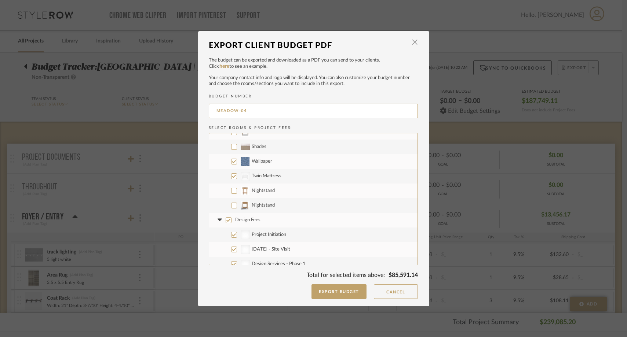
checkbox input "true"
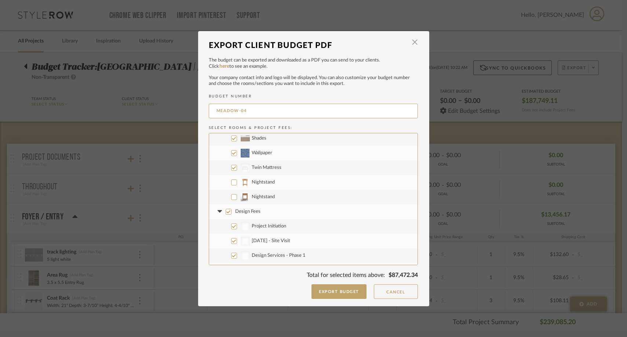
scroll to position [1147, 0]
click at [226, 196] on input "Design Fees" at bounding box center [229, 197] width 6 height 6
checkbox input "false"
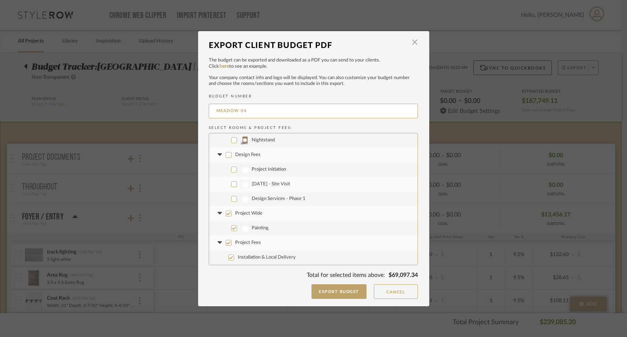
click at [226, 211] on input "Project Wide" at bounding box center [229, 214] width 6 height 6
click at [227, 244] on input "Project Fees" at bounding box center [229, 243] width 6 height 6
click at [328, 292] on button "Export Budget" at bounding box center [338, 292] width 55 height 15
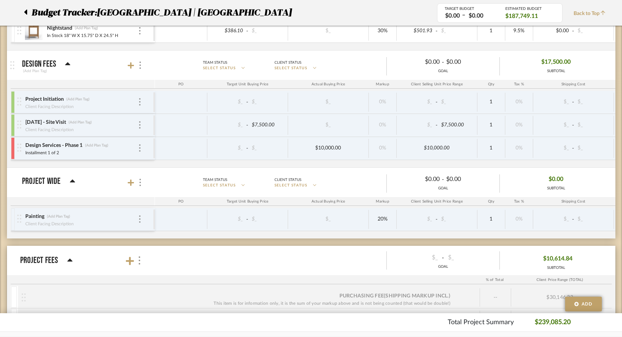
scroll to position [2432, 0]
